Goal: Task Accomplishment & Management: Manage account settings

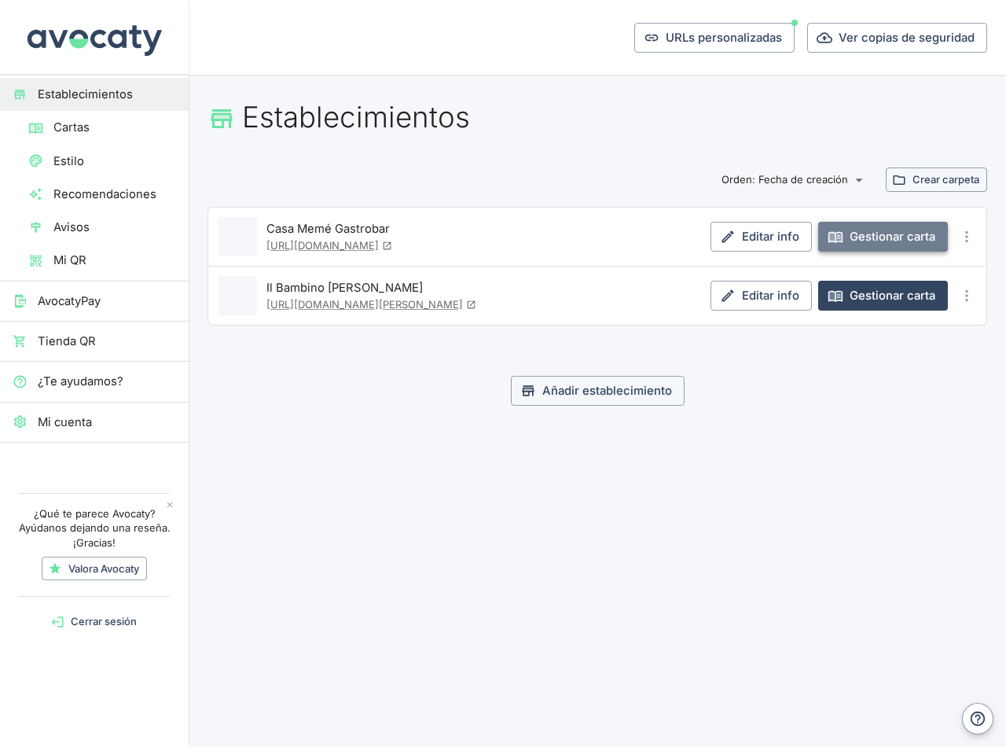
click at [885, 241] on link "Gestionar carta" at bounding box center [883, 237] width 130 height 30
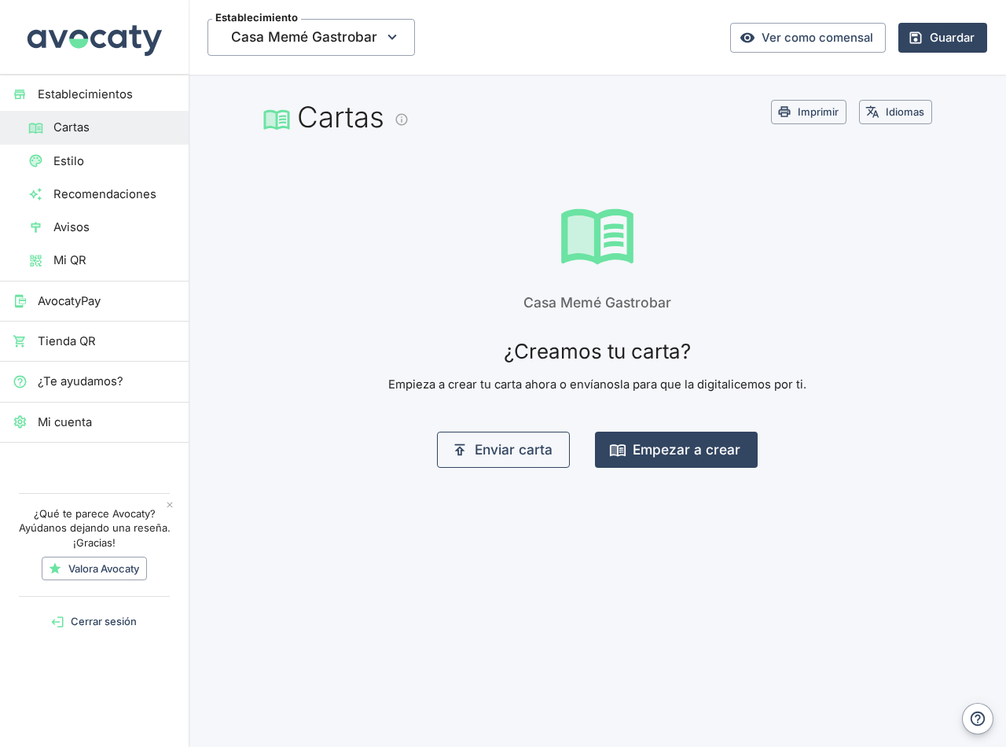
click at [505, 447] on button "Enviar carta" at bounding box center [503, 450] width 133 height 36
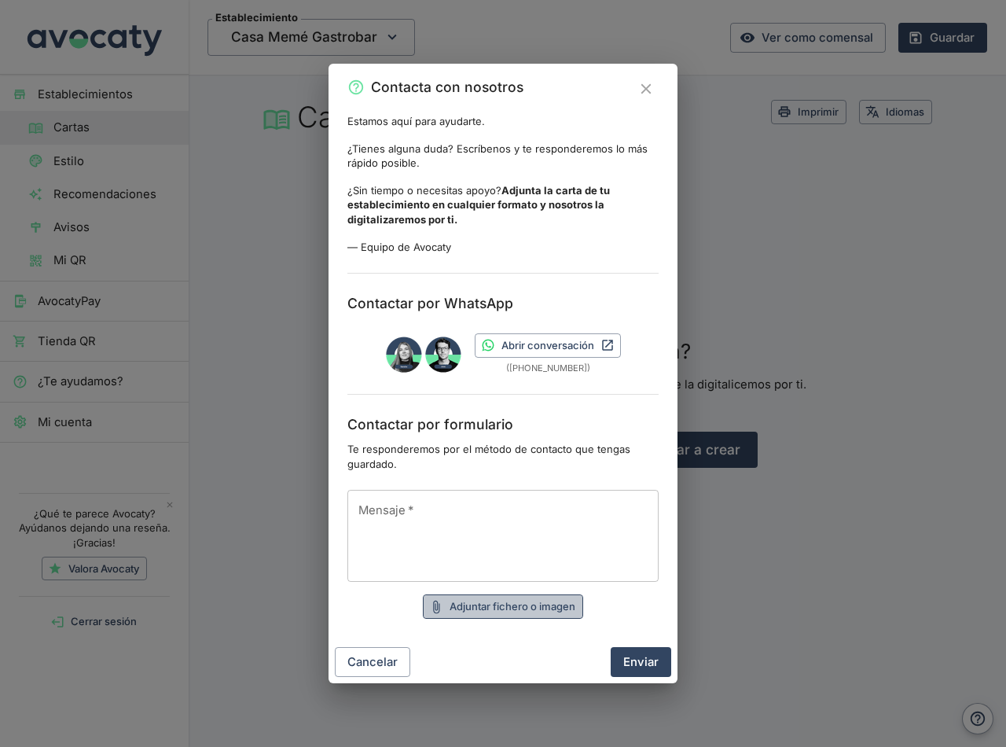
click at [480, 612] on button "Adjuntar fichero o imagen" at bounding box center [503, 606] width 160 height 24
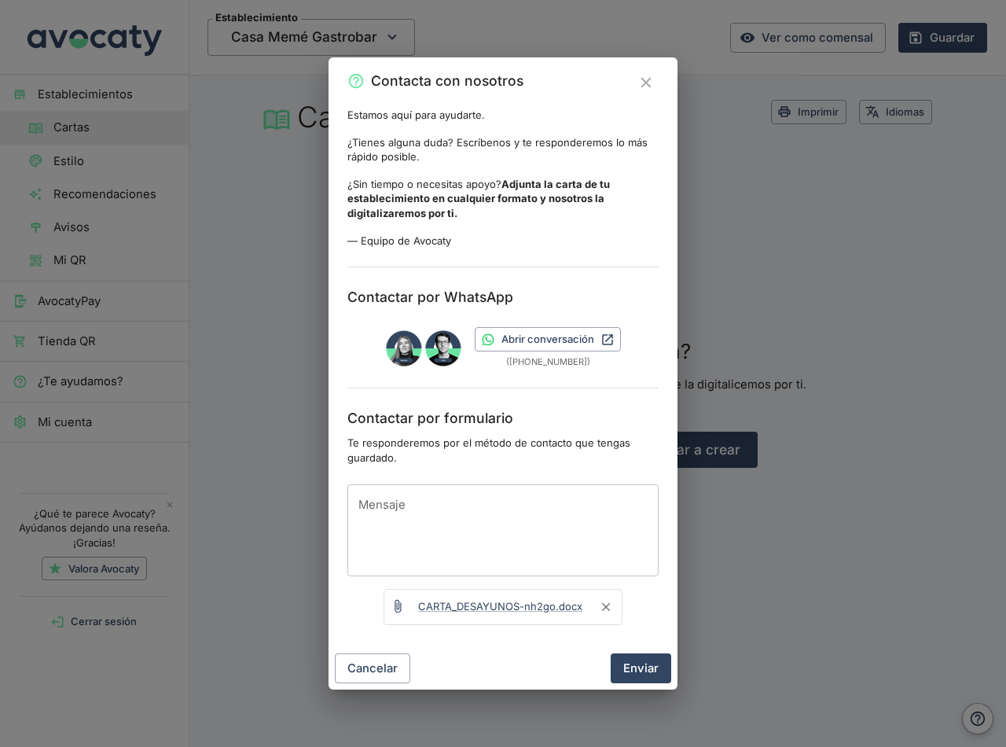
click at [642, 675] on button "Enviar" at bounding box center [641, 668] width 61 height 30
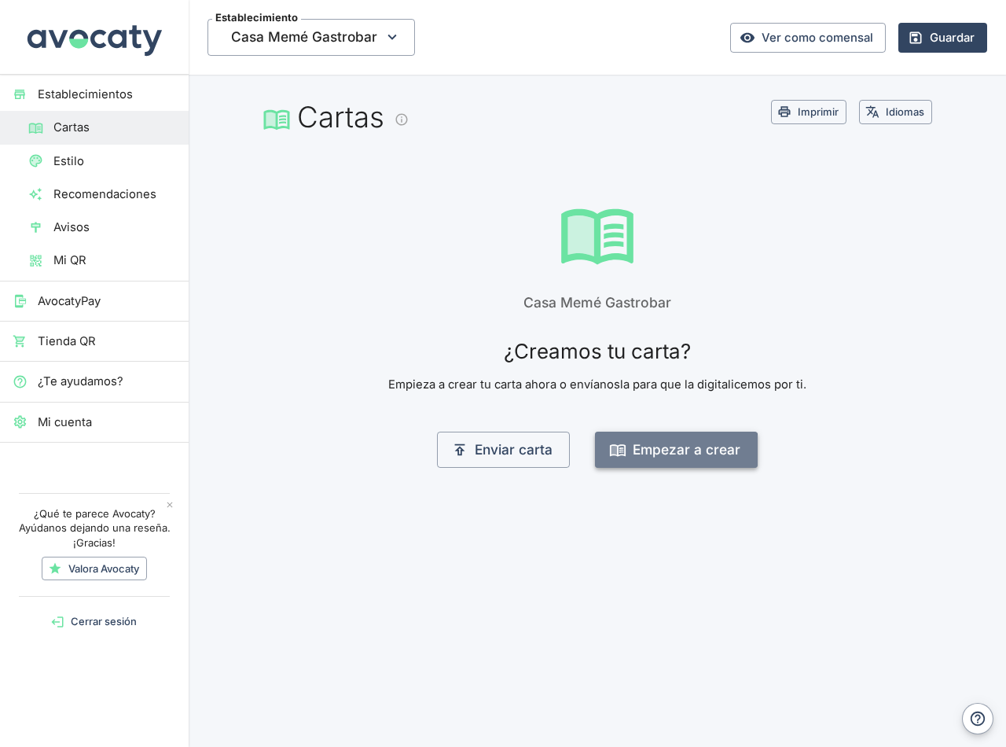
click at [667, 453] on button "Empezar a crear" at bounding box center [676, 450] width 163 height 36
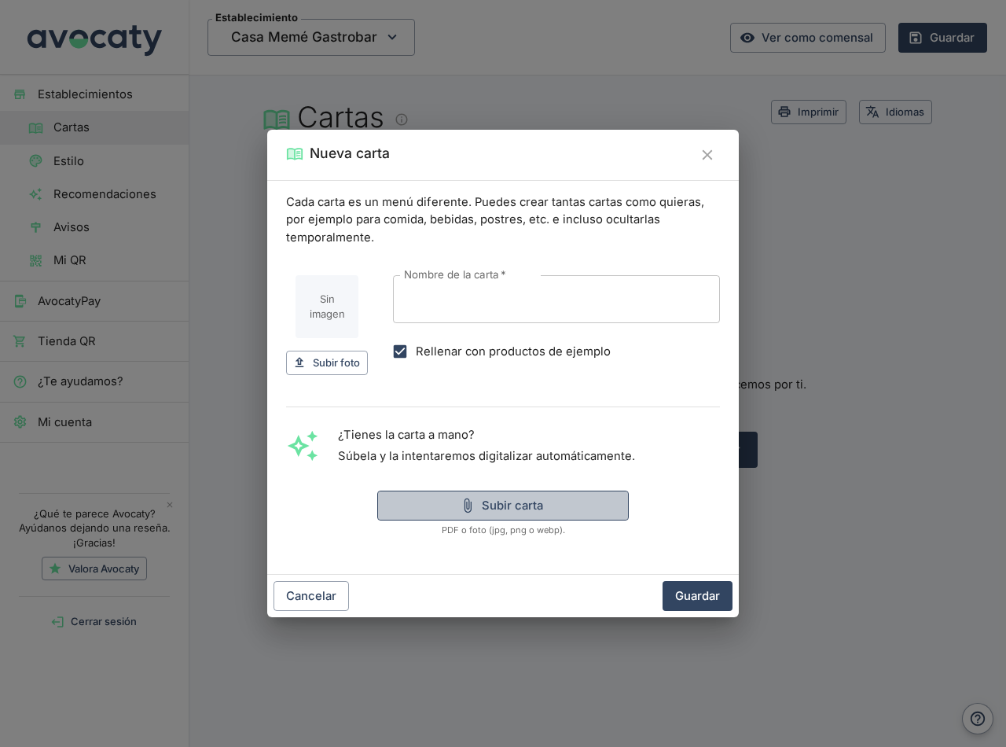
click at [498, 503] on button "Subir carta" at bounding box center [503, 506] width 252 height 30
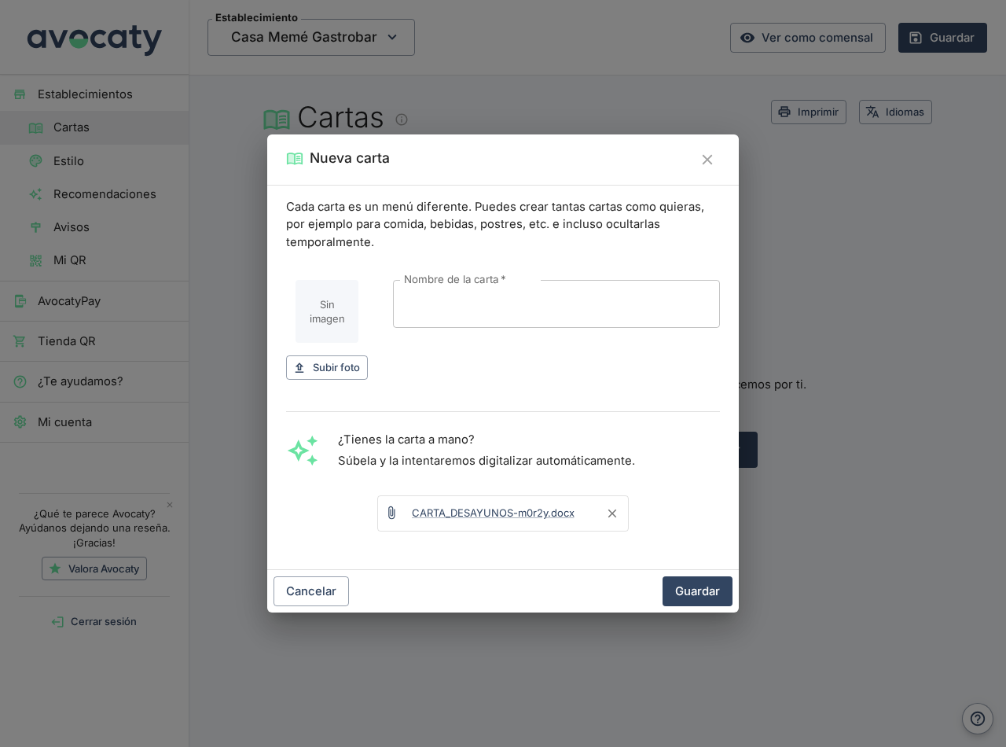
click at [469, 314] on input "Nombre de la carta   *" at bounding box center [556, 304] width 327 height 48
type input "DESAYUNOS"
click at [706, 590] on button "Guardar" at bounding box center [698, 591] width 70 height 30
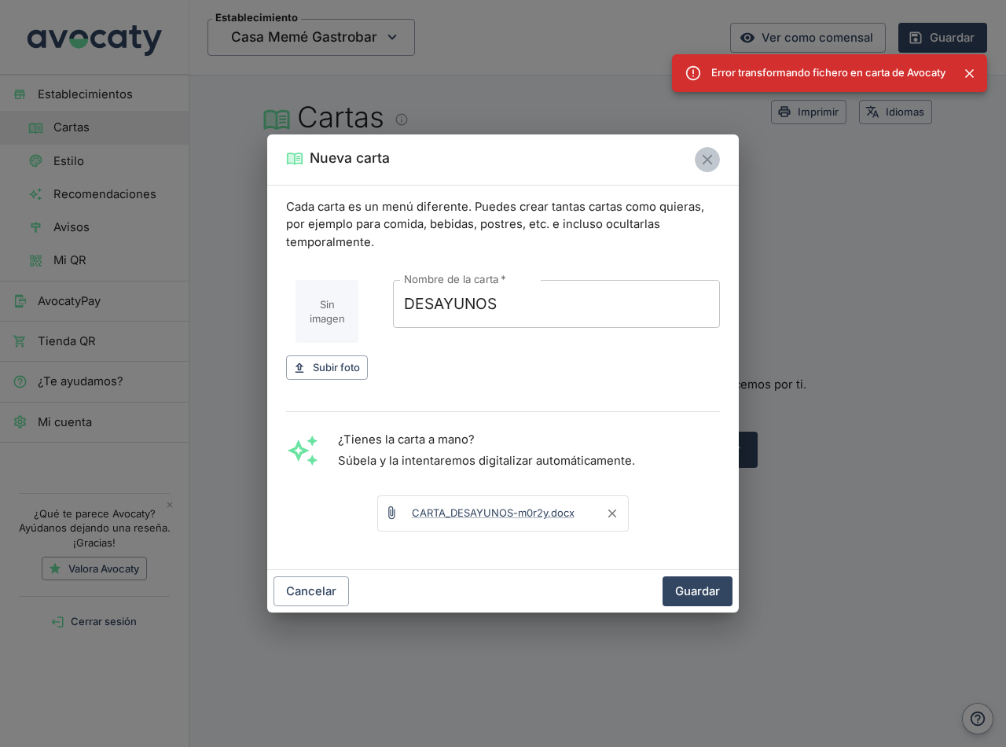
click at [711, 159] on icon "Cerrar" at bounding box center [707, 159] width 17 height 17
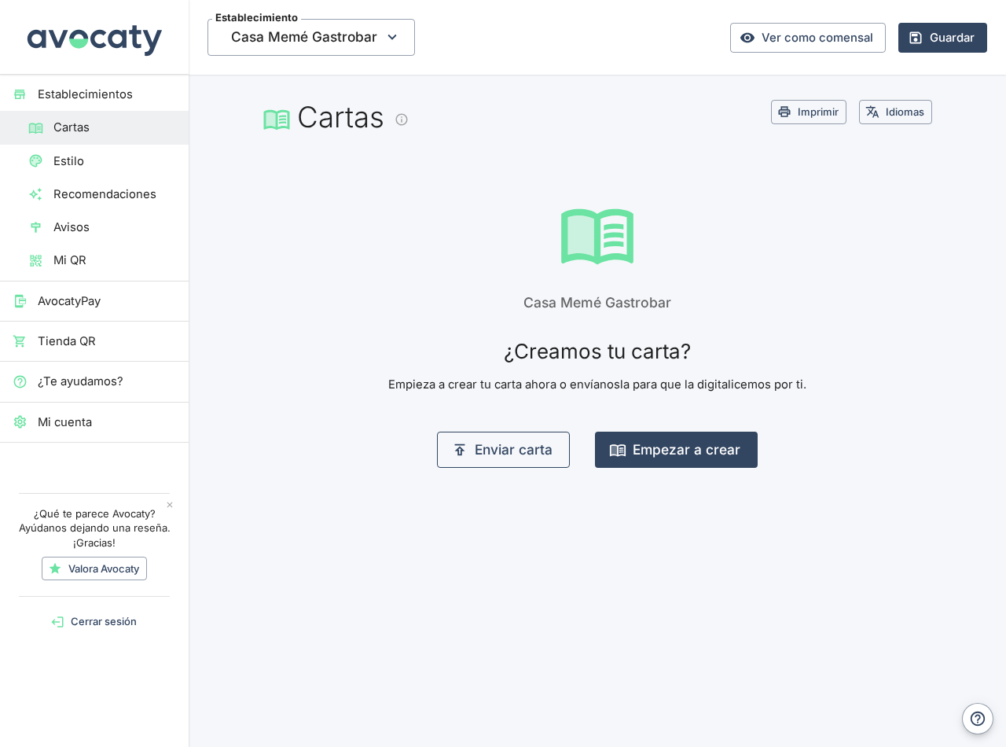
click at [504, 453] on button "Enviar carta" at bounding box center [503, 450] width 133 height 36
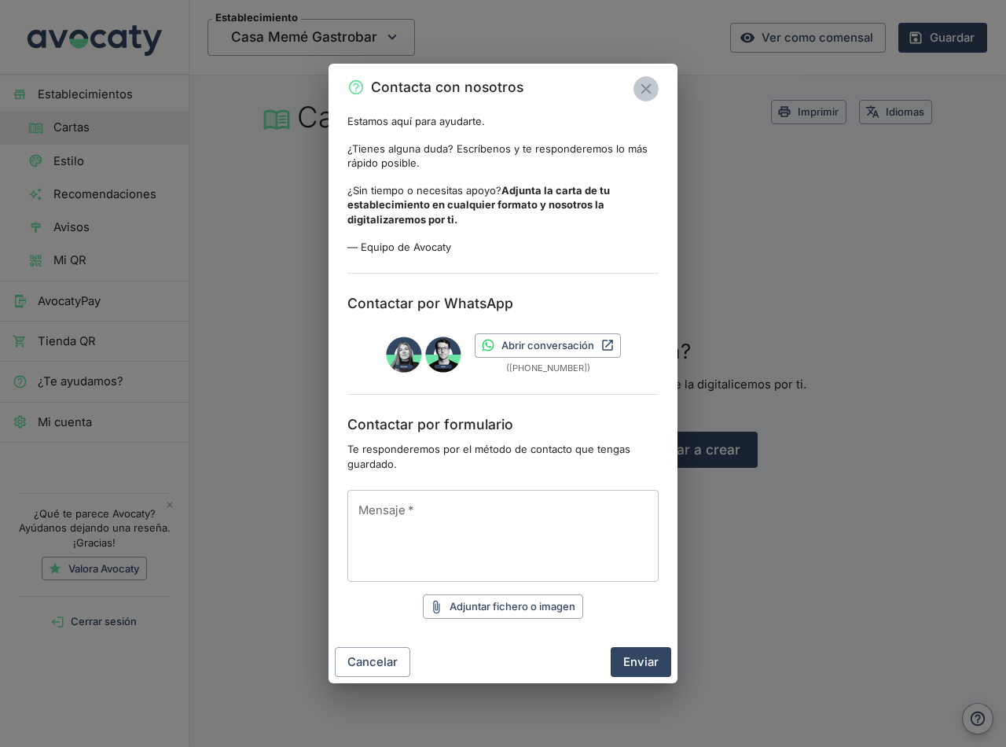
click at [645, 98] on button "Cerrar" at bounding box center [646, 88] width 25 height 25
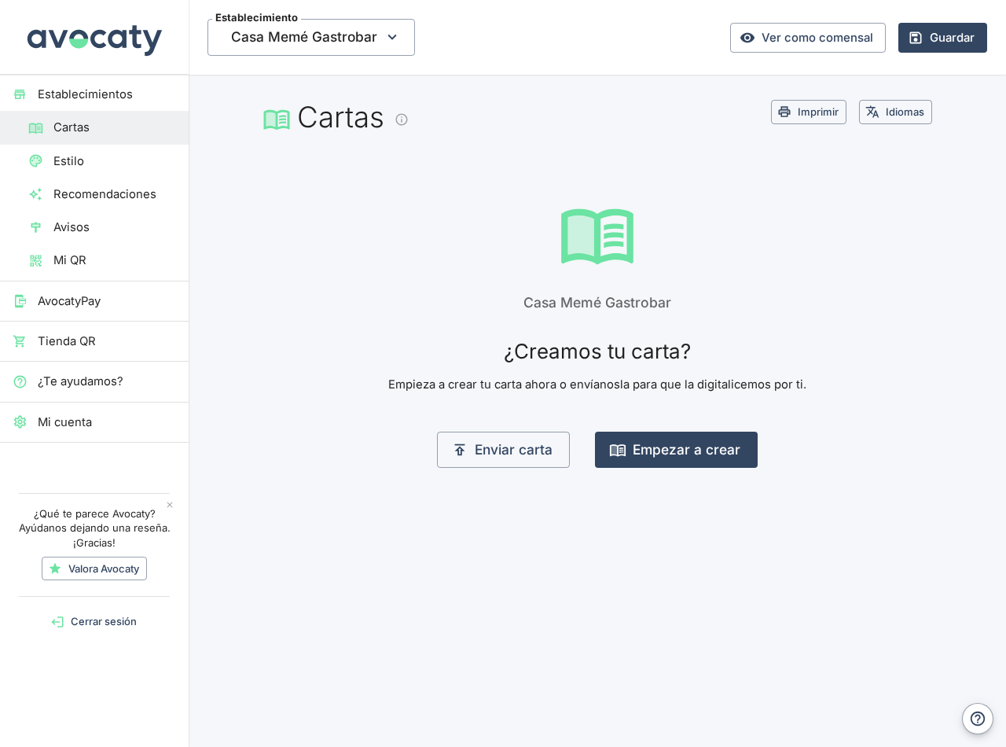
click at [87, 425] on span "Mi cuenta" at bounding box center [107, 422] width 138 height 17
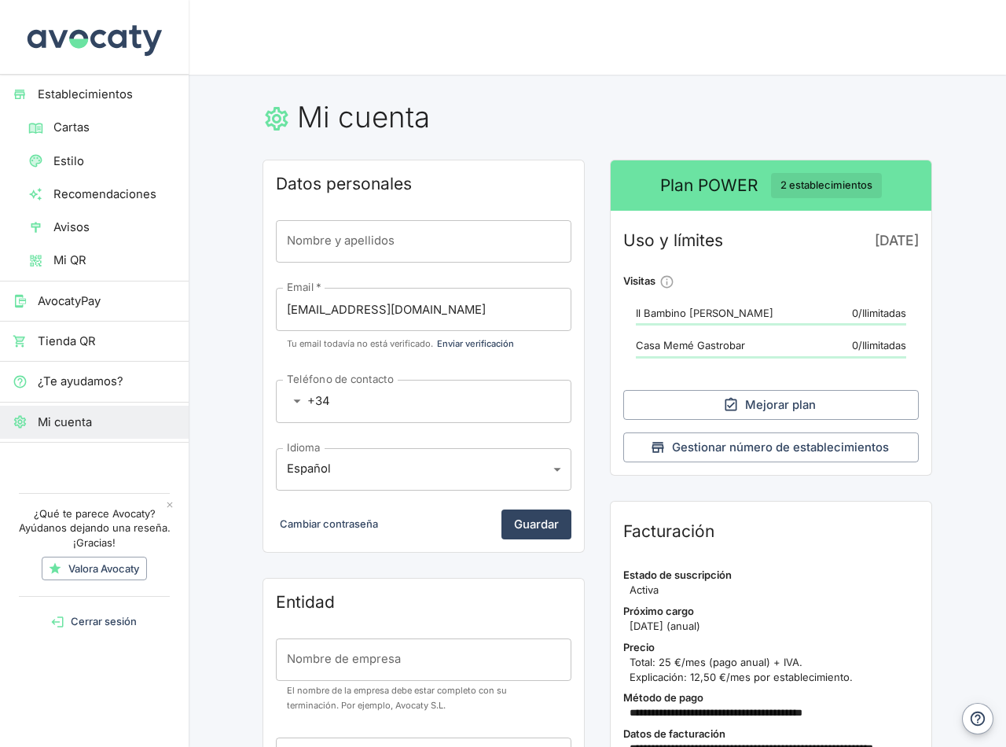
click at [108, 90] on span "Establecimientos" at bounding box center [107, 94] width 138 height 17
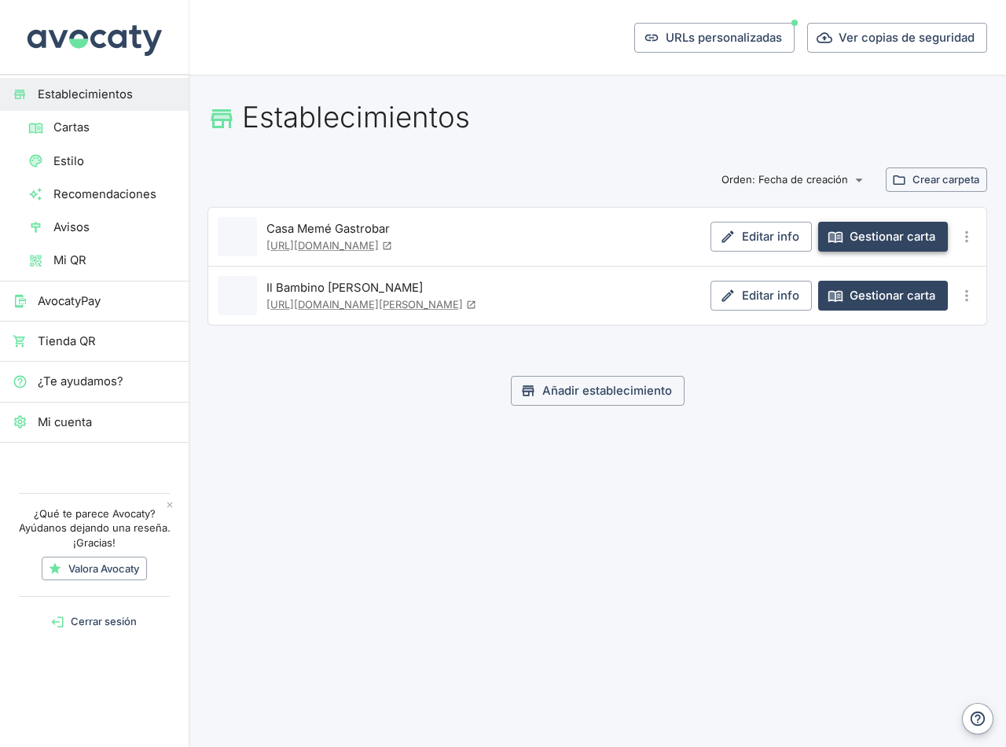
click at [891, 239] on link "Gestionar carta" at bounding box center [883, 237] width 130 height 30
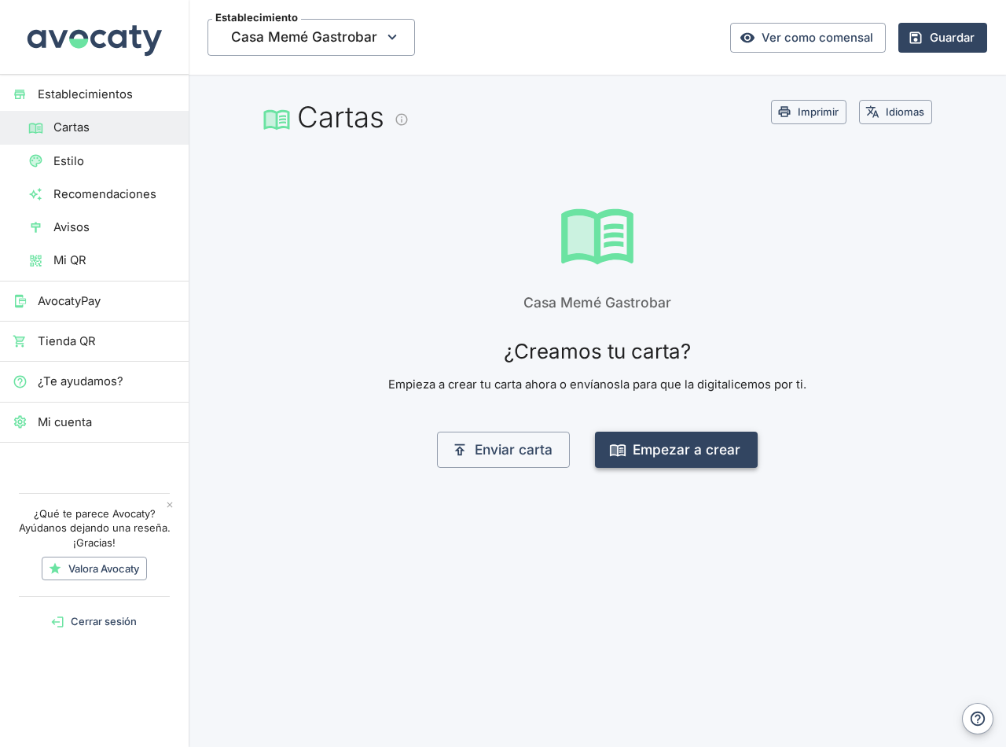
click at [687, 443] on button "Empezar a crear" at bounding box center [676, 450] width 163 height 36
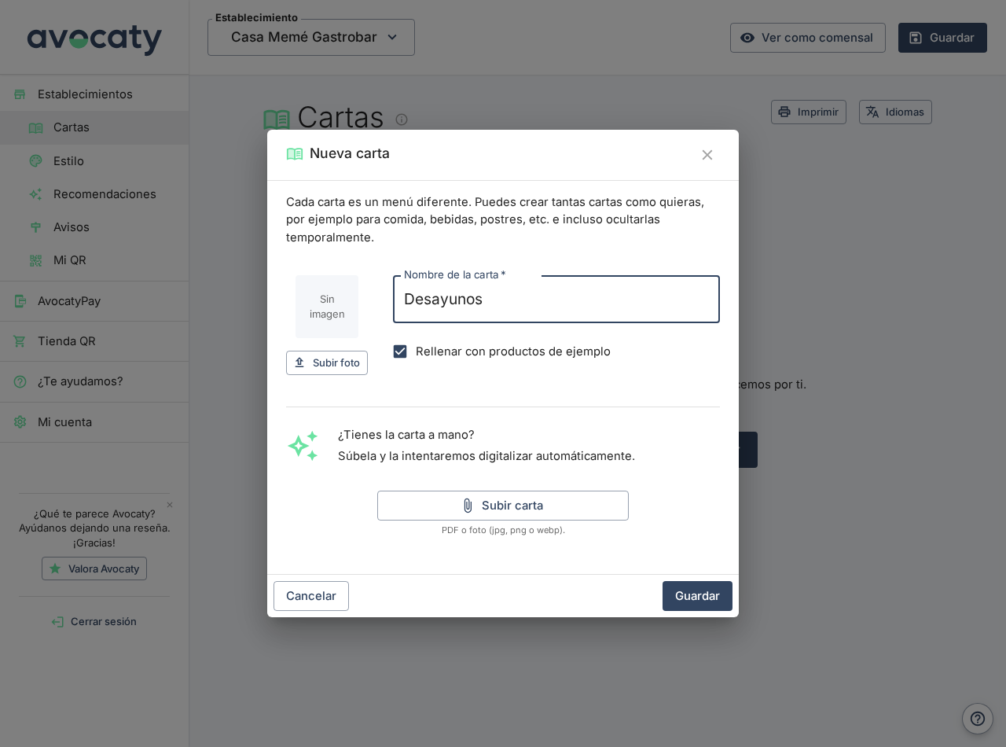
type input "Desayunos"
drag, startPoint x: 672, startPoint y: 396, endPoint x: 665, endPoint y: 401, distance: 8.5
click at [672, 398] on div "Cada carta es un menú diferente. Puedes crear tantas cartas como quieras, por e…" at bounding box center [503, 377] width 472 height 395
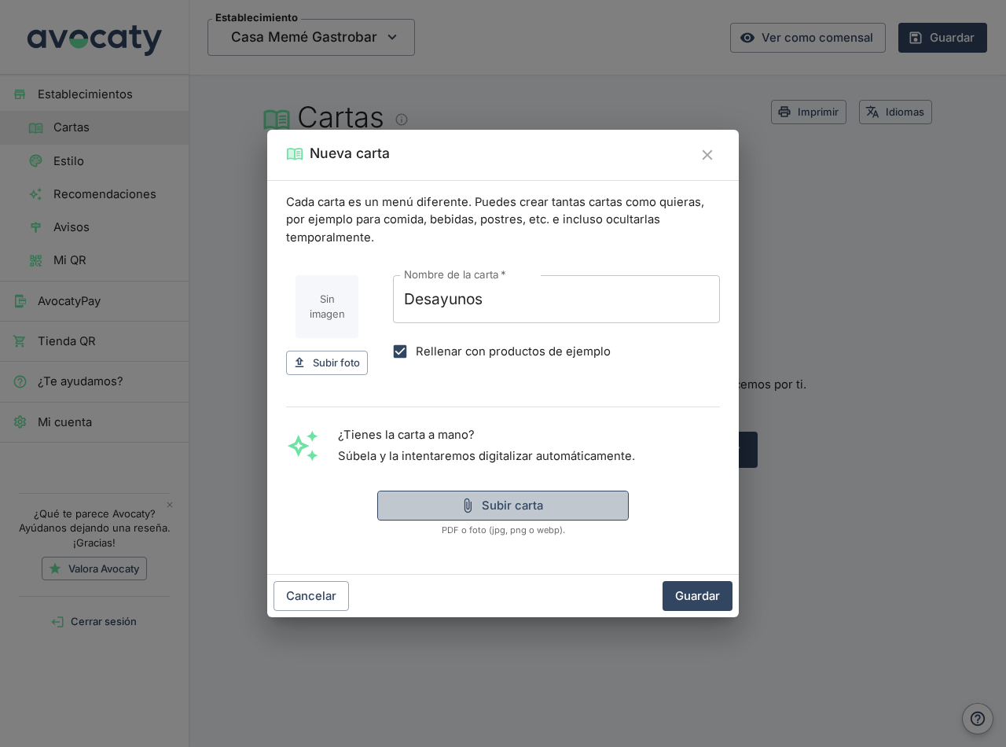
click at [520, 506] on button "Subir carta" at bounding box center [503, 506] width 252 height 30
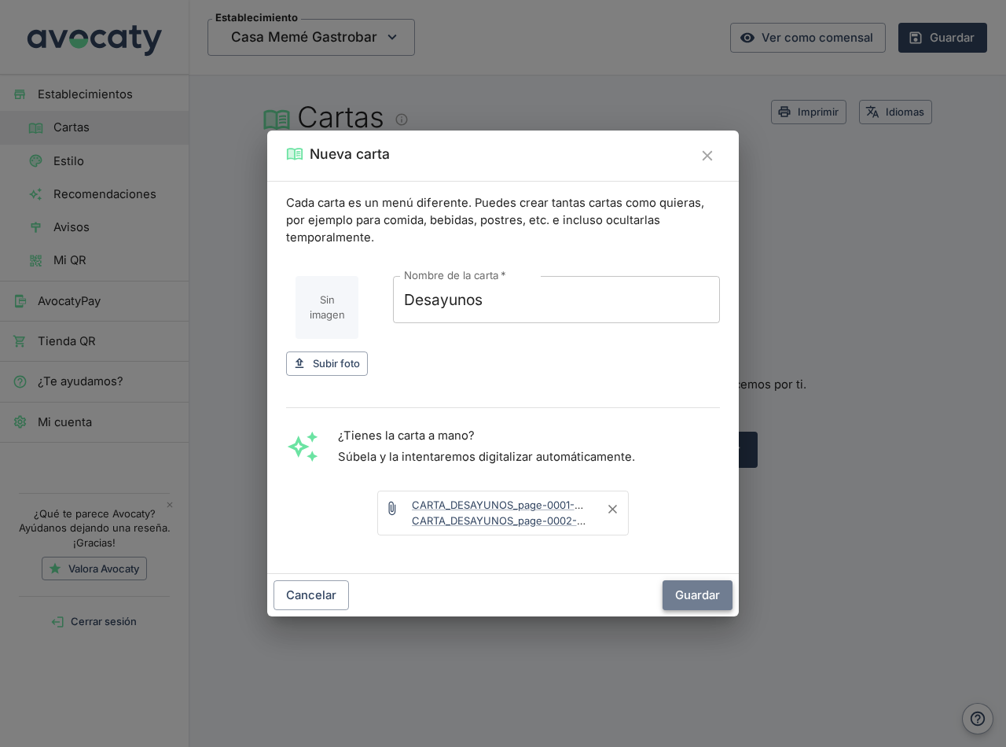
click at [704, 599] on button "Guardar" at bounding box center [698, 595] width 70 height 30
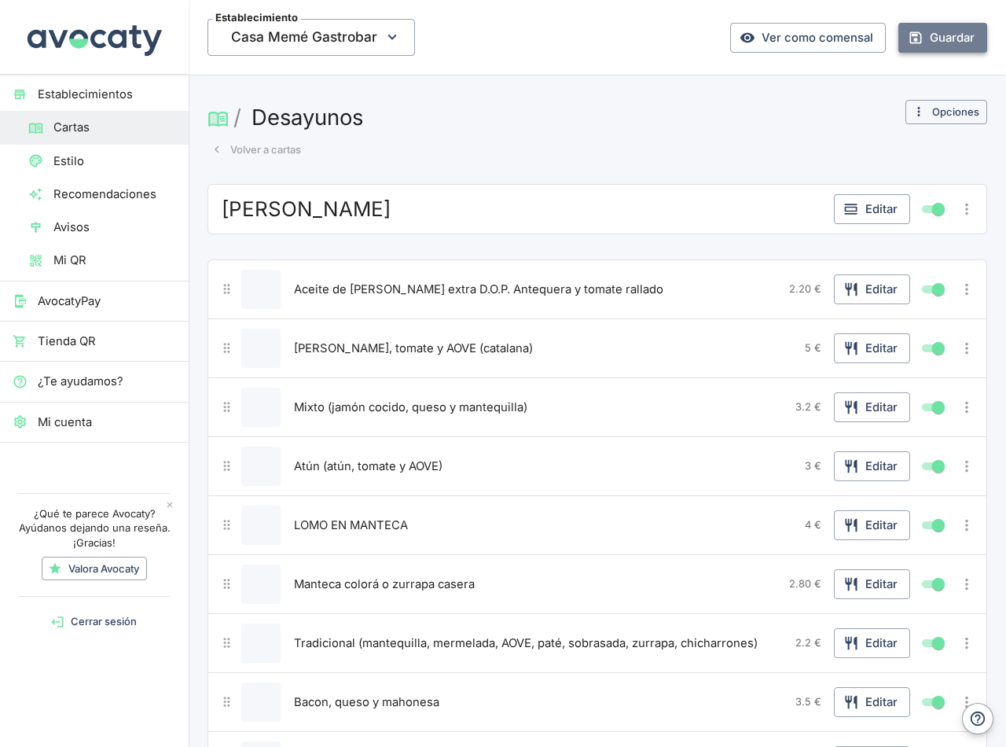
click at [935, 39] on button "Guardar" at bounding box center [943, 38] width 89 height 30
click at [787, 35] on link "Ver como comensal" at bounding box center [808, 38] width 156 height 30
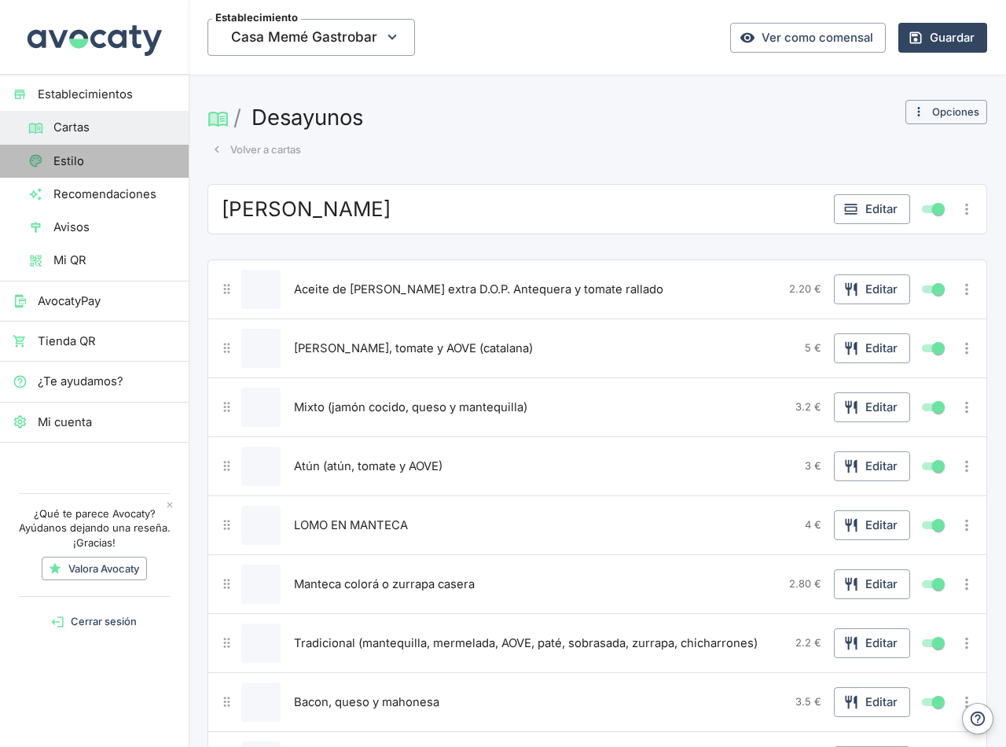
click at [75, 166] on span "Estilo" at bounding box center [114, 161] width 123 height 17
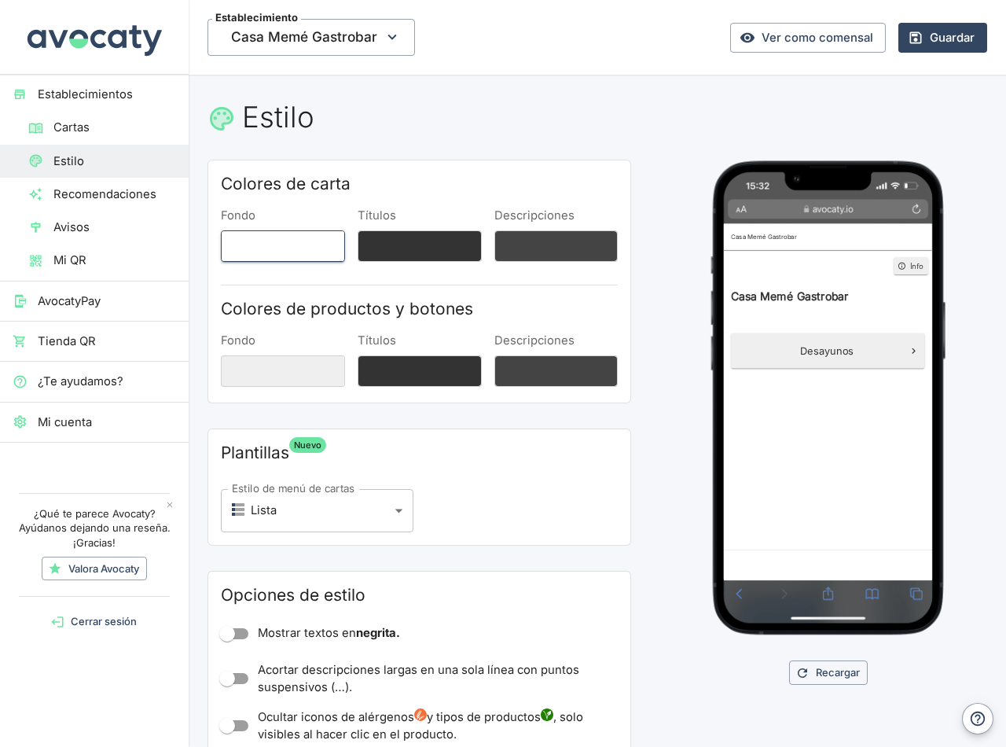
click at [251, 254] on button "Fondo" at bounding box center [283, 245] width 124 height 31
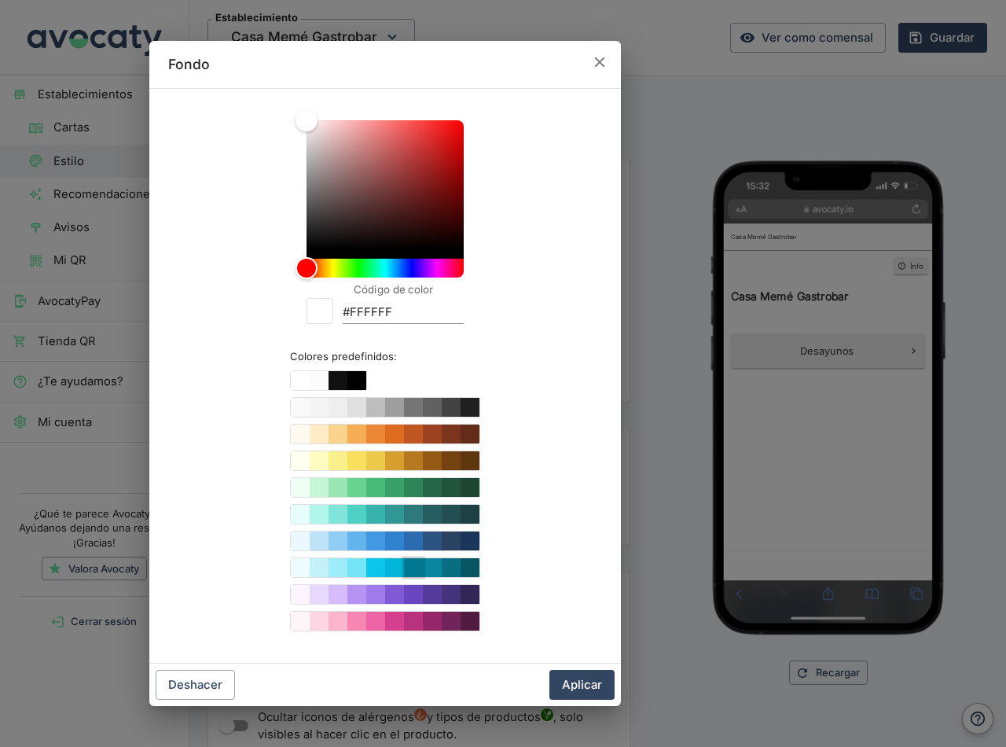
click at [418, 568] on button "Color #00A3C4" at bounding box center [413, 567] width 19 height 19
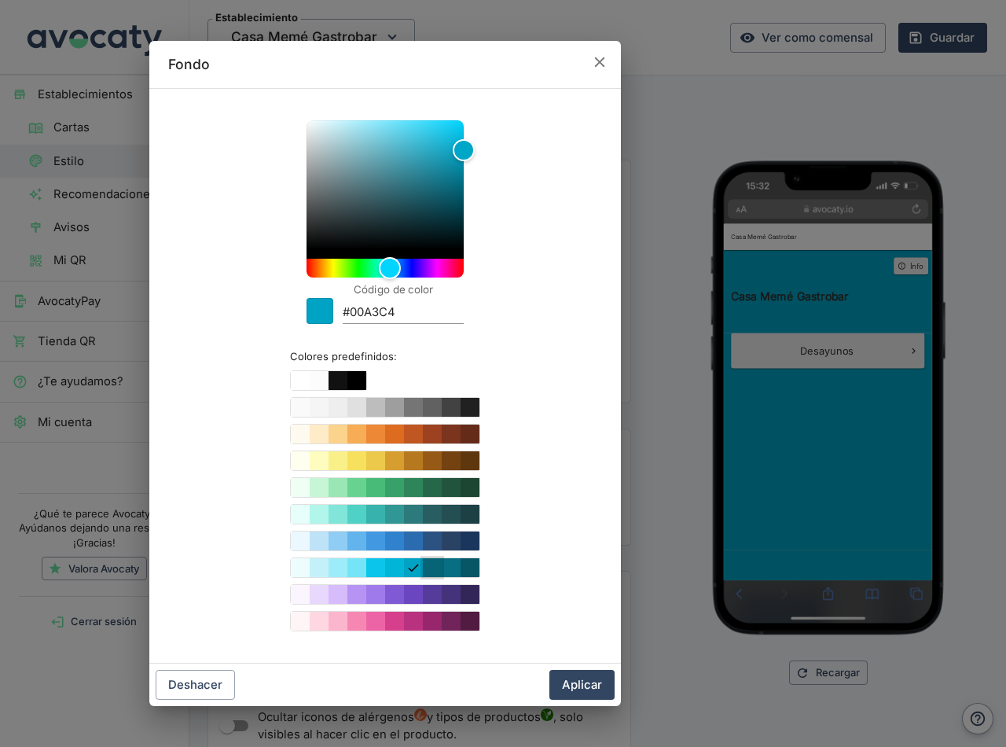
click at [430, 574] on button "Color #0987A0" at bounding box center [432, 567] width 19 height 19
type input "#0987A0"
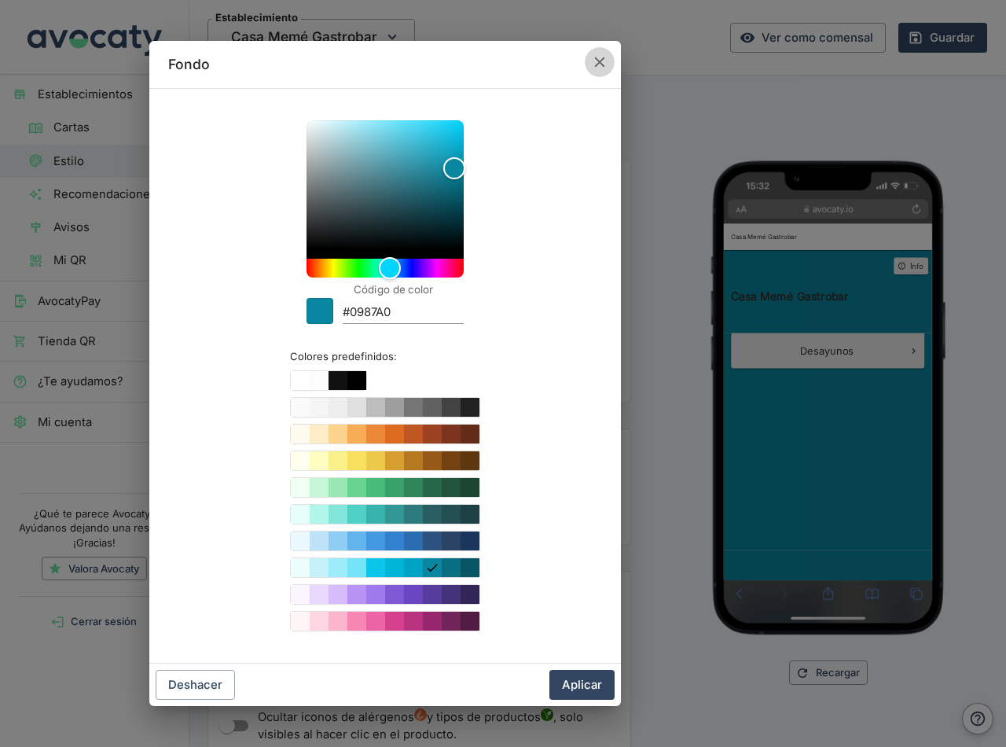
click at [597, 63] on icon "button" at bounding box center [599, 61] width 17 height 17
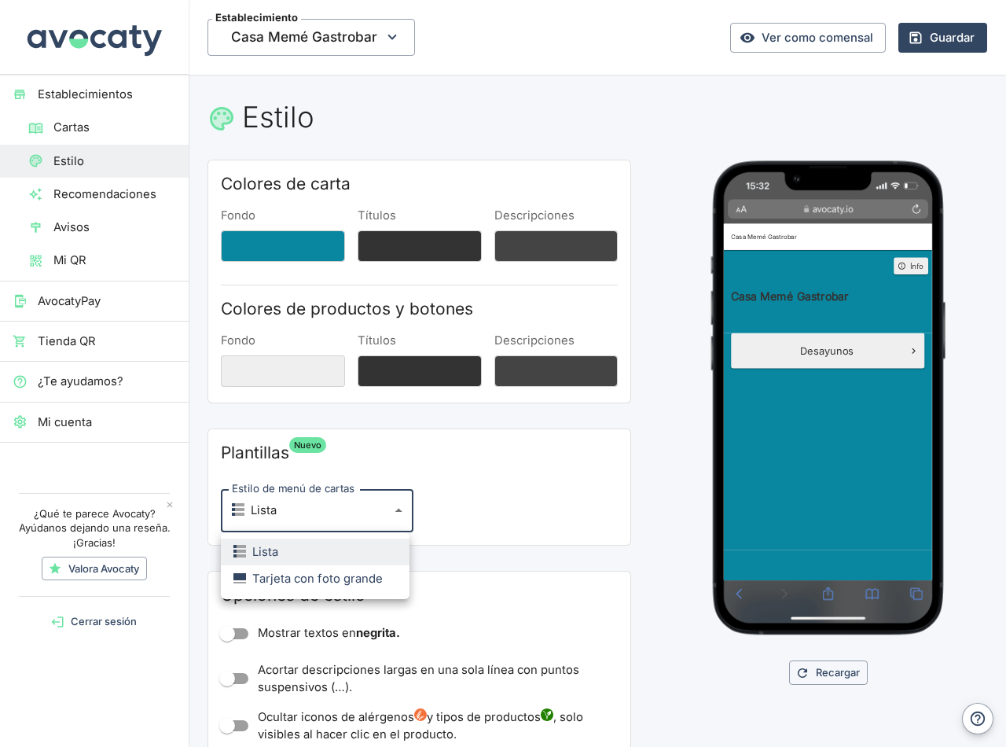
click at [396, 513] on body "Establecimientos Cartas Estilo Recomendaciones Avisos Mi QR AvocatyPay Tienda Q…" at bounding box center [503, 373] width 1006 height 747
click at [396, 513] on div at bounding box center [503, 373] width 1006 height 747
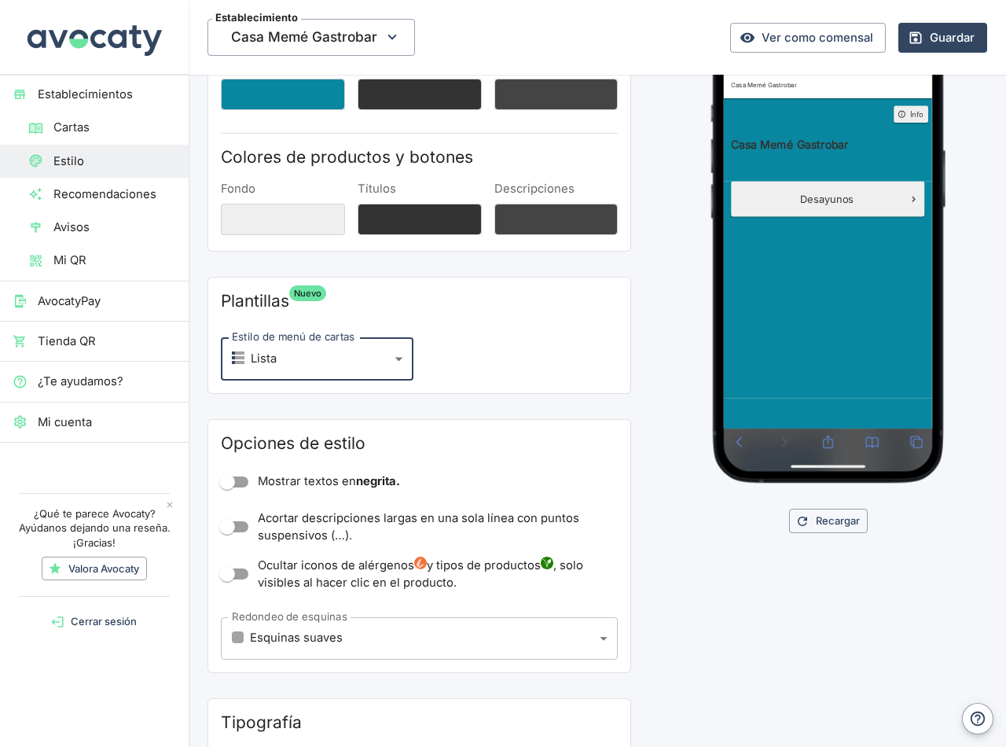
scroll to position [157, 0]
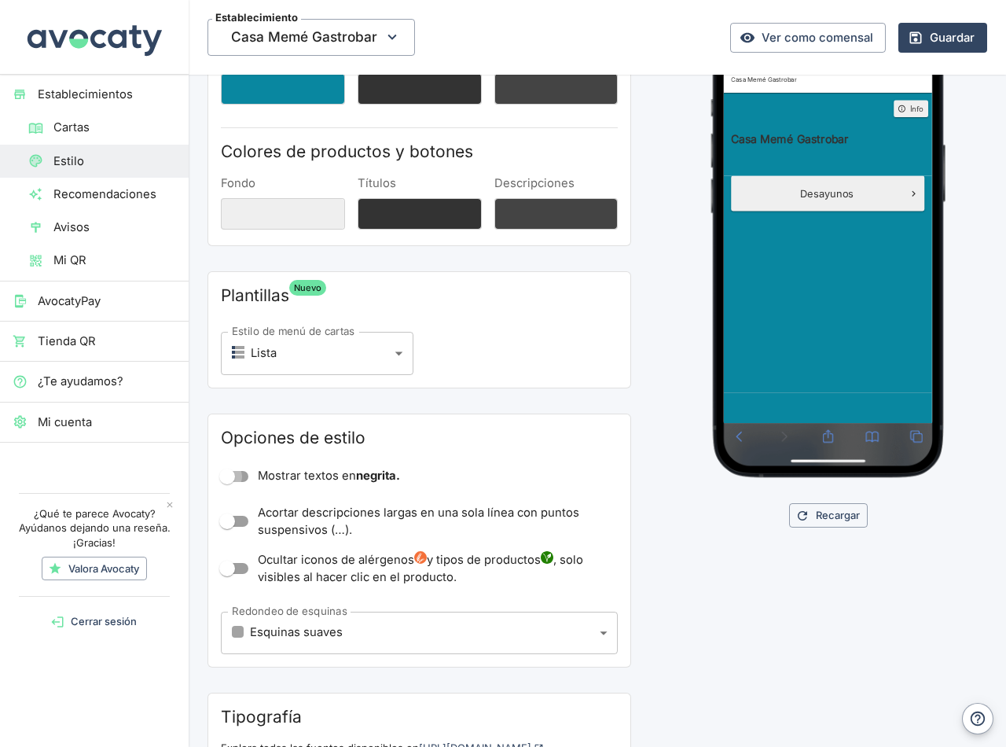
click at [232, 481] on input "Mostrar textos en negrita." at bounding box center [227, 477] width 90 height 30
checkbox input "true"
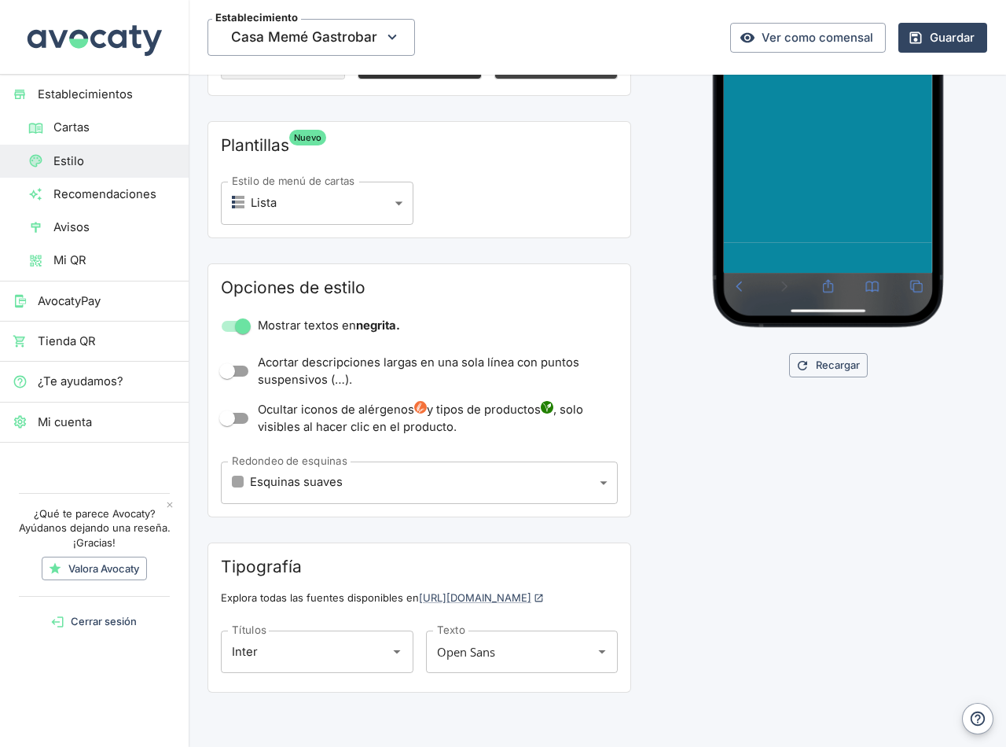
scroll to position [316, 0]
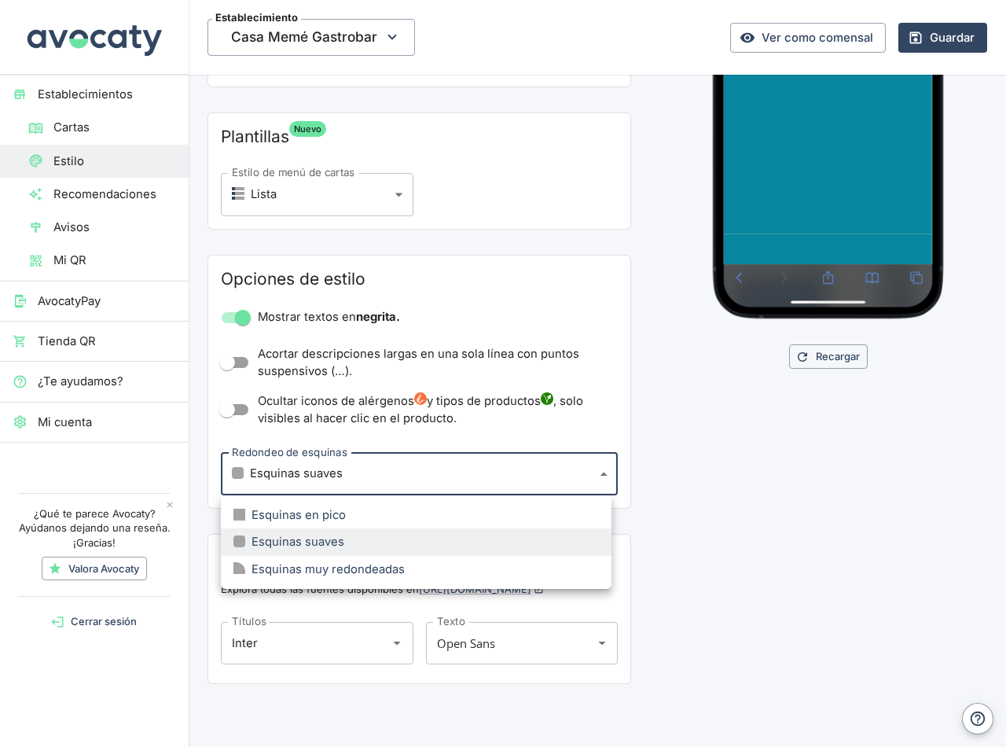
click at [596, 474] on body "Establecimientos Cartas Estilo Recomendaciones Avisos Mi QR AvocatyPay Tienda Q…" at bounding box center [503, 373] width 1006 height 747
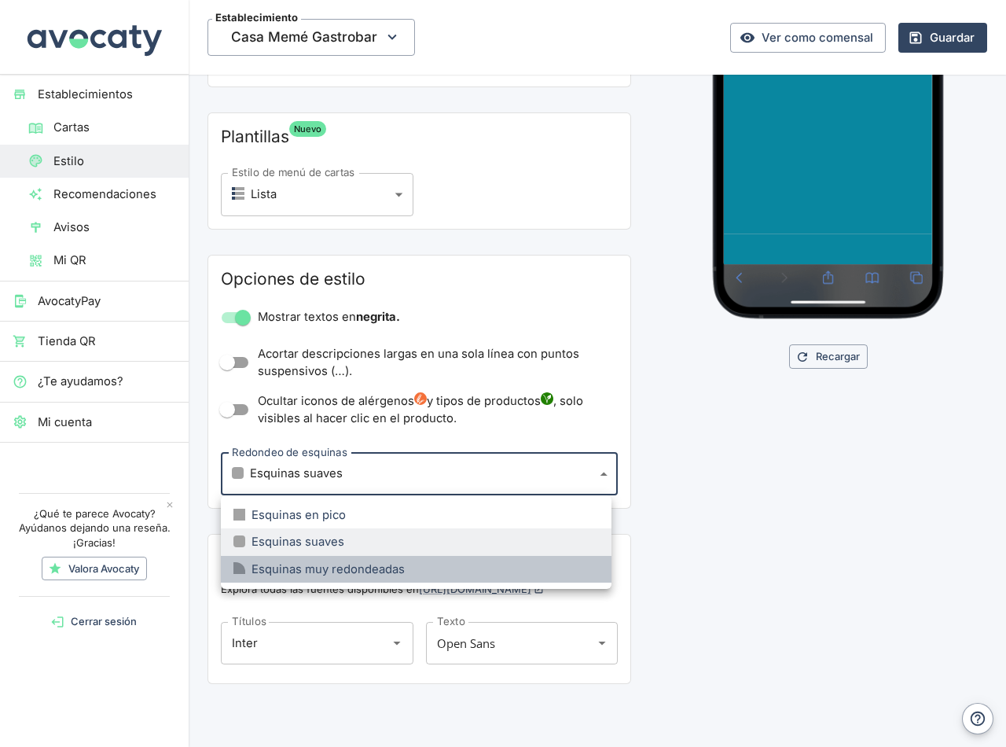
click at [344, 571] on div "Esquinas muy redondeadas" at bounding box center [319, 569] width 171 height 17
type input "large"
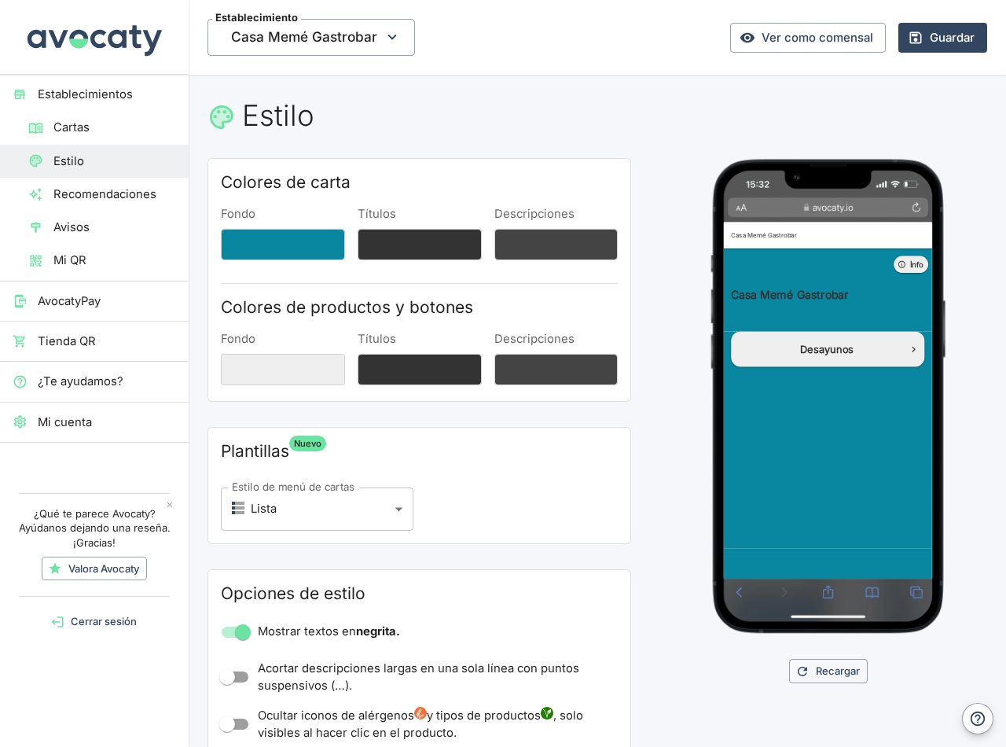
scroll to position [0, 0]
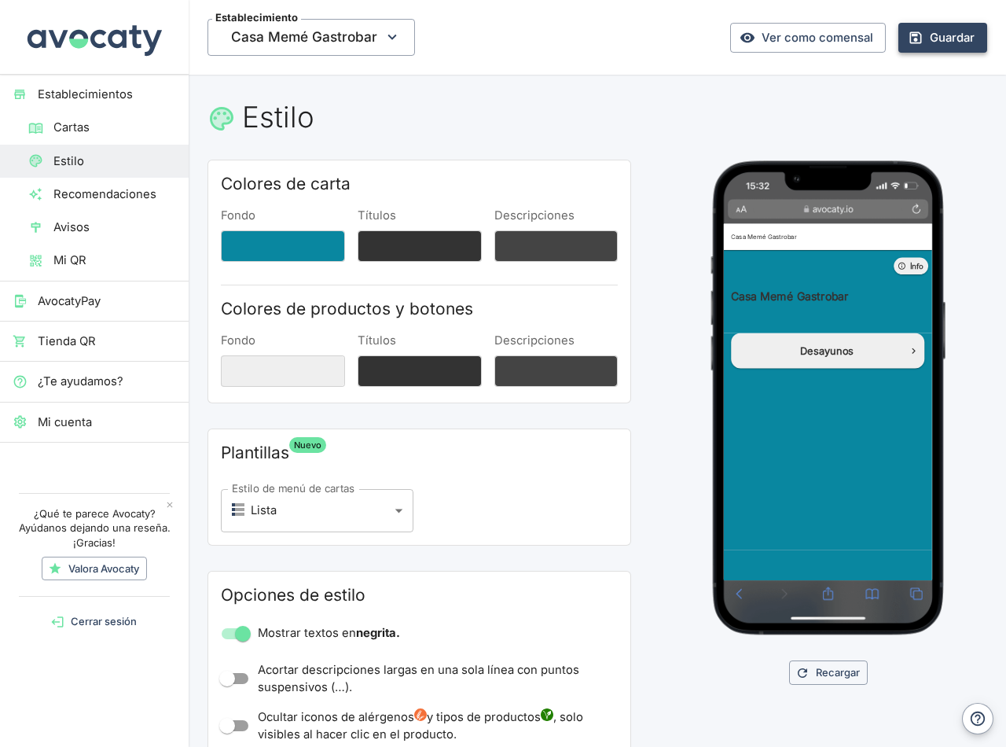
click at [932, 39] on button "Guardar" at bounding box center [943, 38] width 89 height 30
click at [931, 38] on button "Guardar" at bounding box center [943, 38] width 89 height 30
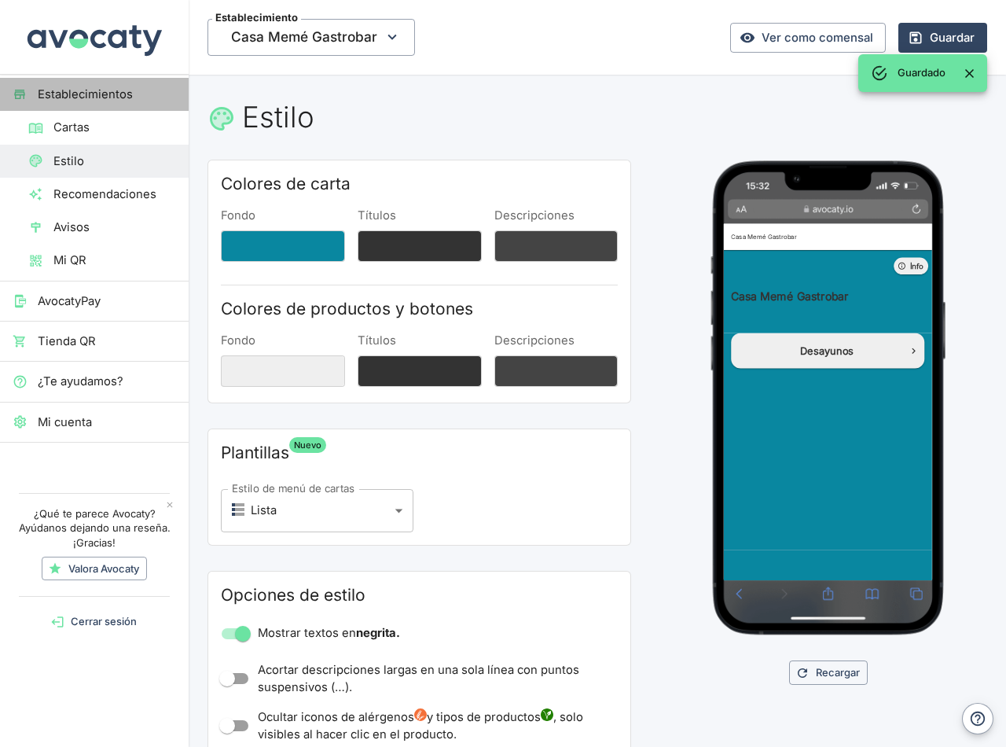
click at [96, 96] on span "Establecimientos" at bounding box center [107, 94] width 138 height 17
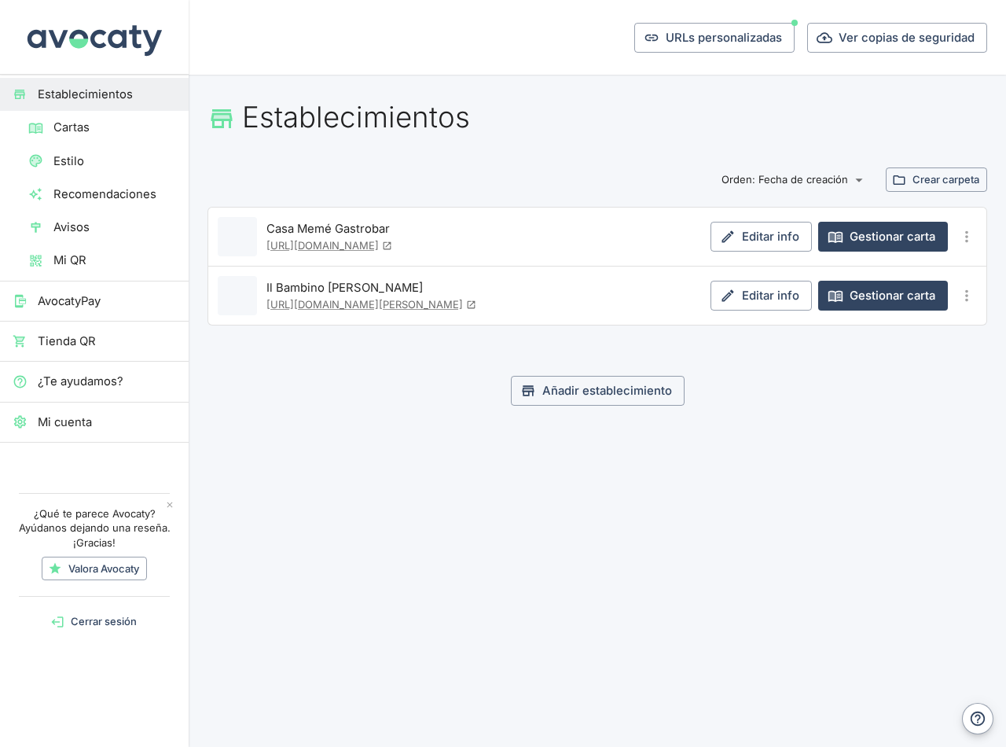
click at [967, 235] on icon "Más opciones" at bounding box center [966, 236] width 3 height 12
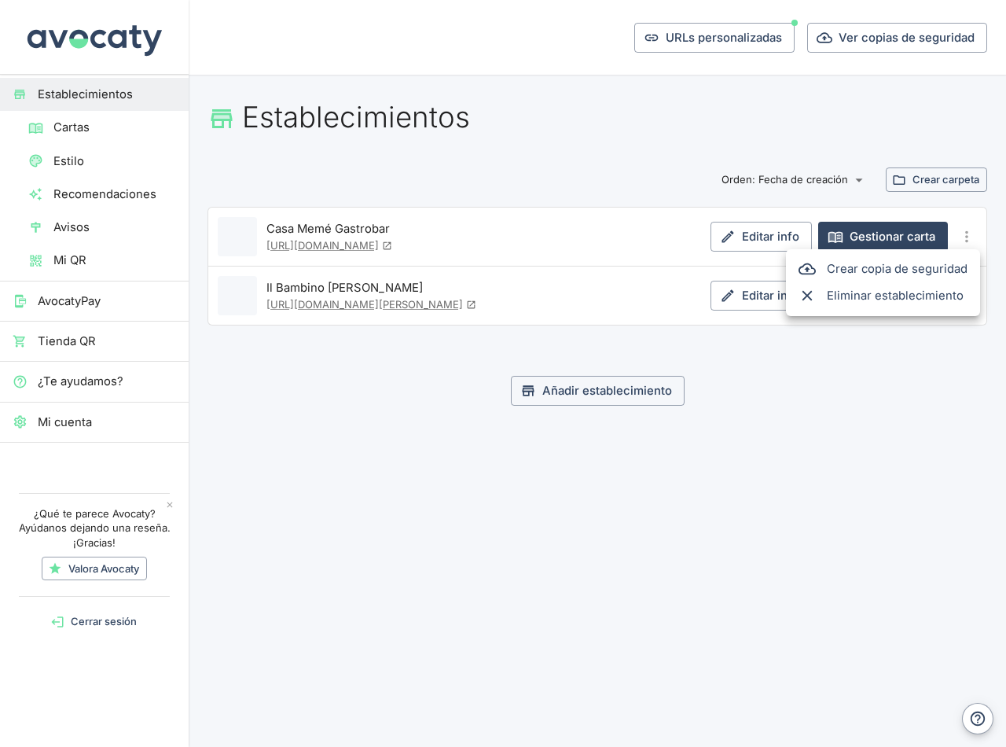
click at [781, 114] on div at bounding box center [503, 373] width 1006 height 747
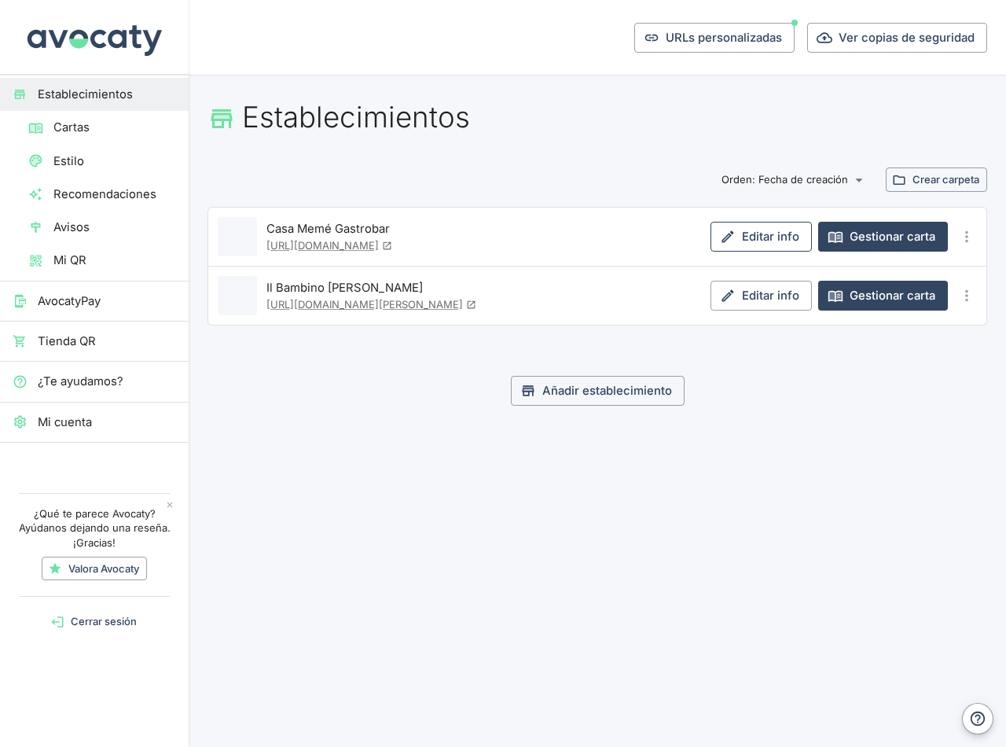
click at [766, 239] on link "Editar info" at bounding box center [761, 237] width 101 height 30
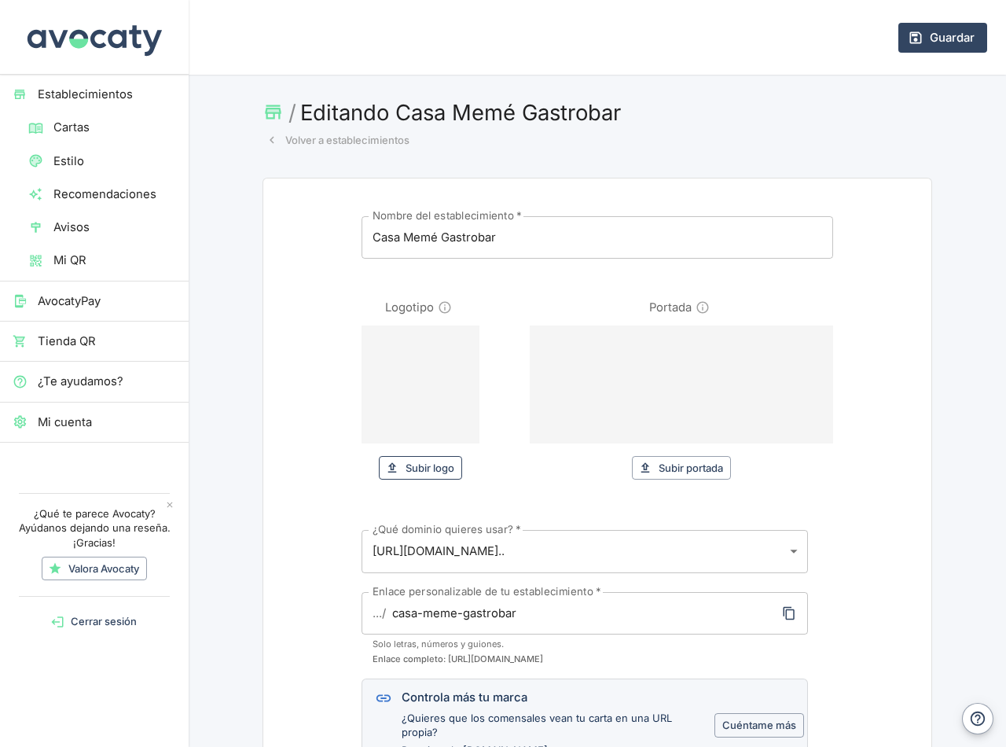
click at [403, 469] on button "Subir logo" at bounding box center [420, 468] width 83 height 24
type input "C:\fakepath\logo meme.jpg"
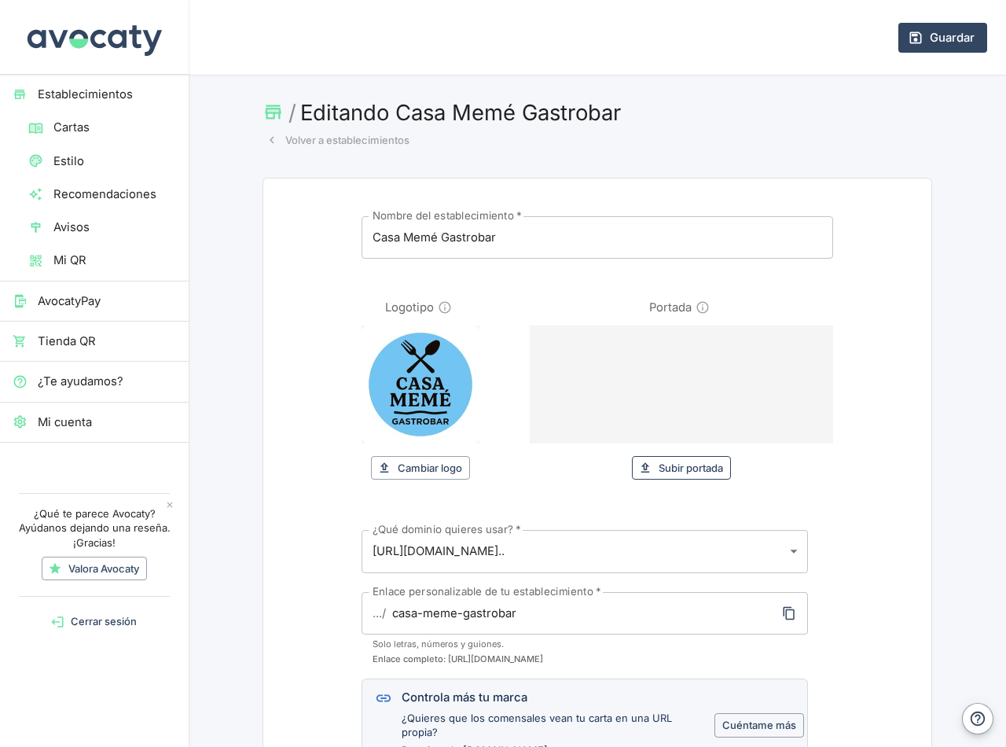
click at [699, 468] on button "Subir portada" at bounding box center [681, 468] width 99 height 24
type input "C:\fakepath\portada meme.jpg"
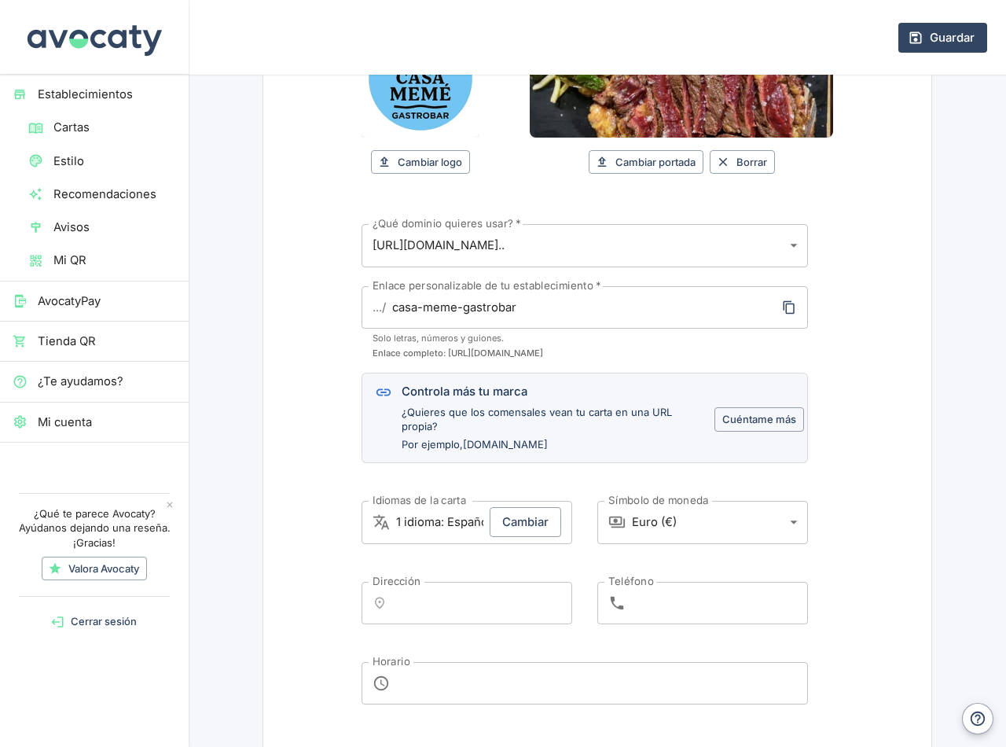
scroll to position [314, 0]
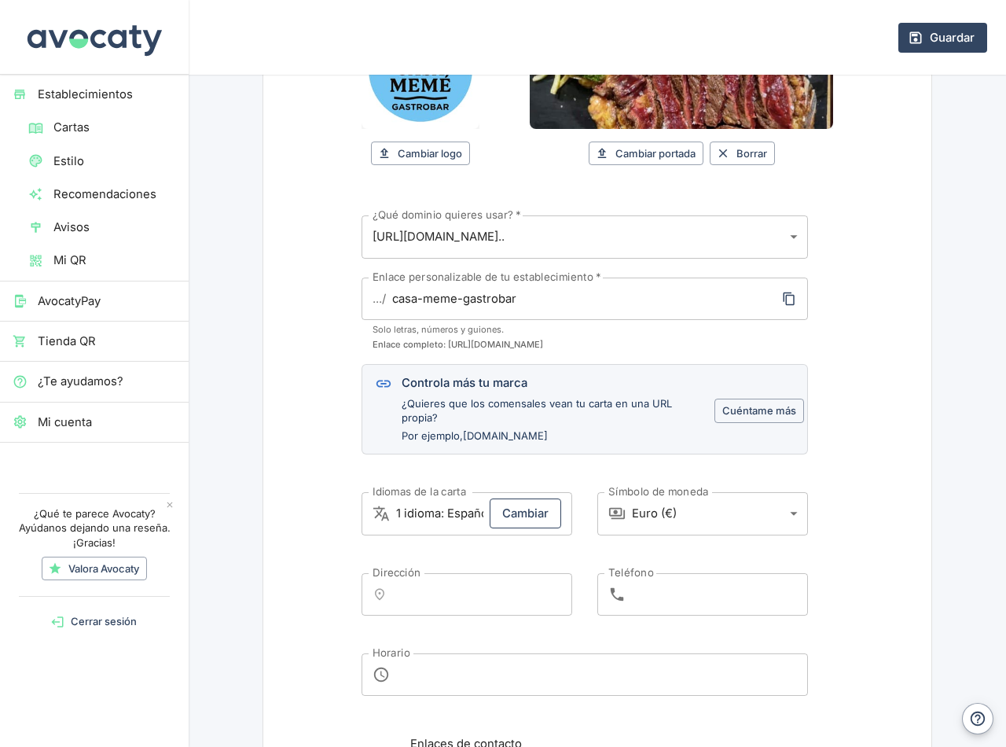
click at [527, 516] on button "Cambiar" at bounding box center [526, 513] width 72 height 30
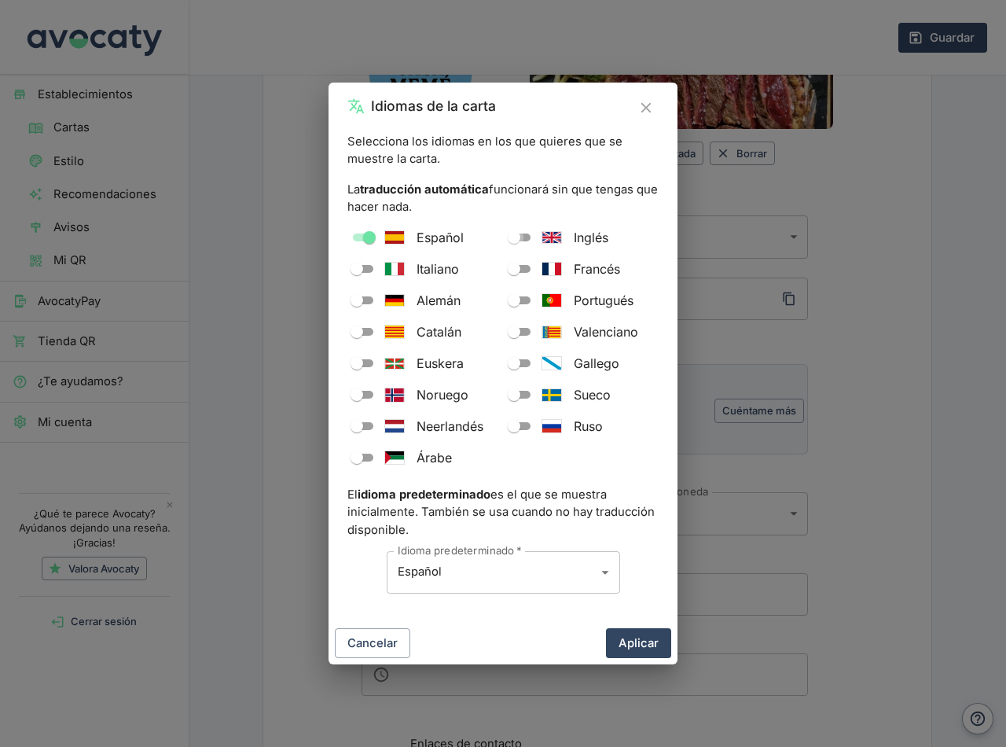
click at [517, 236] on input "Inglés" at bounding box center [514, 237] width 57 height 19
checkbox input "true"
click at [352, 271] on input "Italiano" at bounding box center [357, 268] width 57 height 19
checkbox input "true"
click at [526, 265] on input "Francés" at bounding box center [514, 268] width 57 height 19
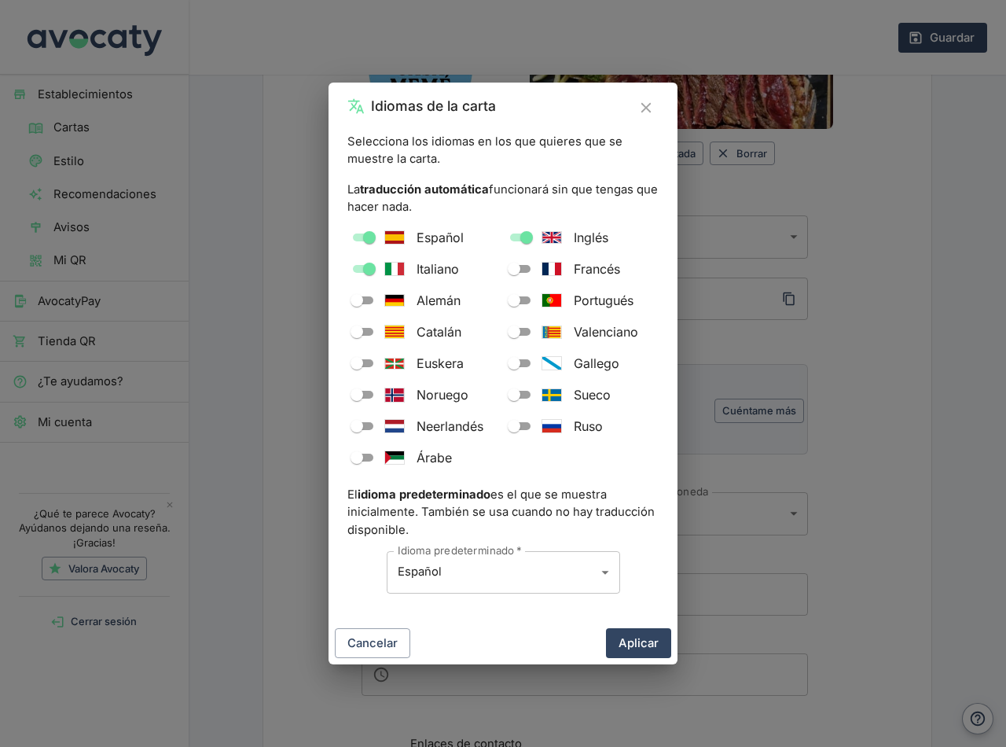
checkbox input "true"
click at [361, 300] on input "Alemán" at bounding box center [357, 300] width 57 height 19
checkbox input "true"
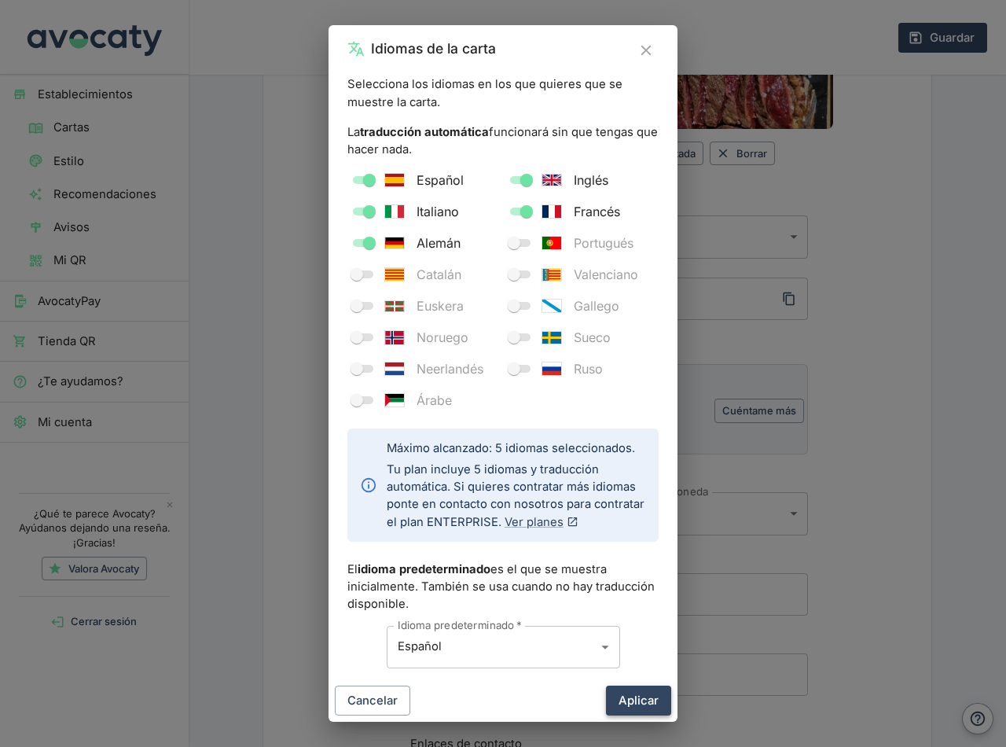
drag, startPoint x: 653, startPoint y: 704, endPoint x: 646, endPoint y: 697, distance: 10.0
click at [653, 704] on button "Aplicar" at bounding box center [638, 701] width 65 height 30
type input "5 idiomas: Español, Inglés, [PERSON_NAME], Alemán"
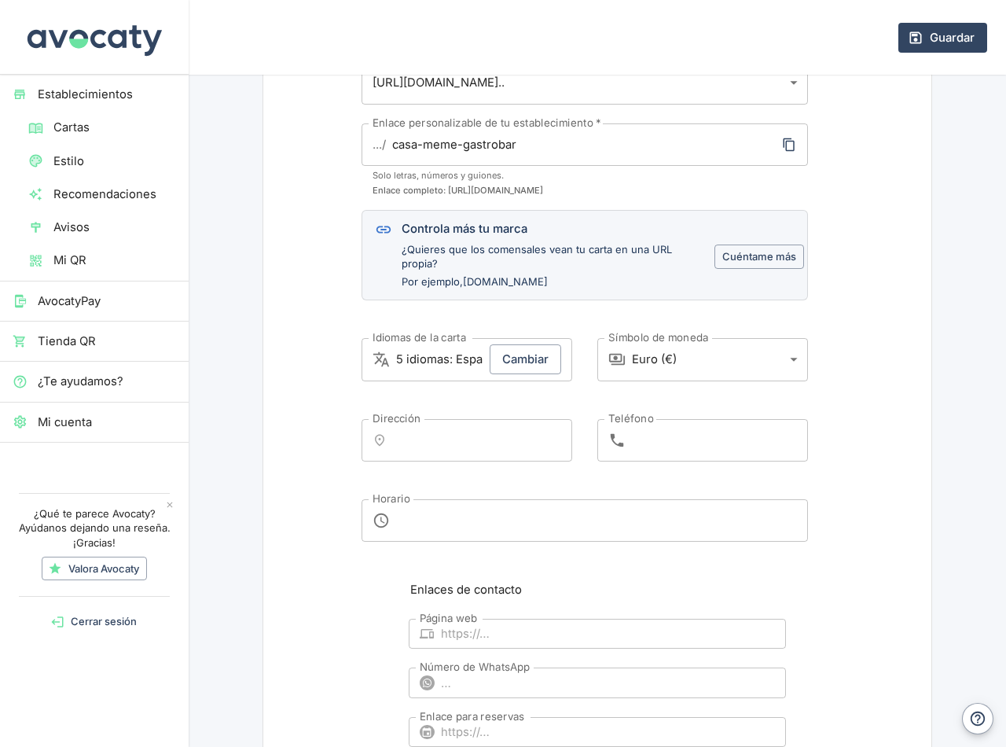
scroll to position [472, 0]
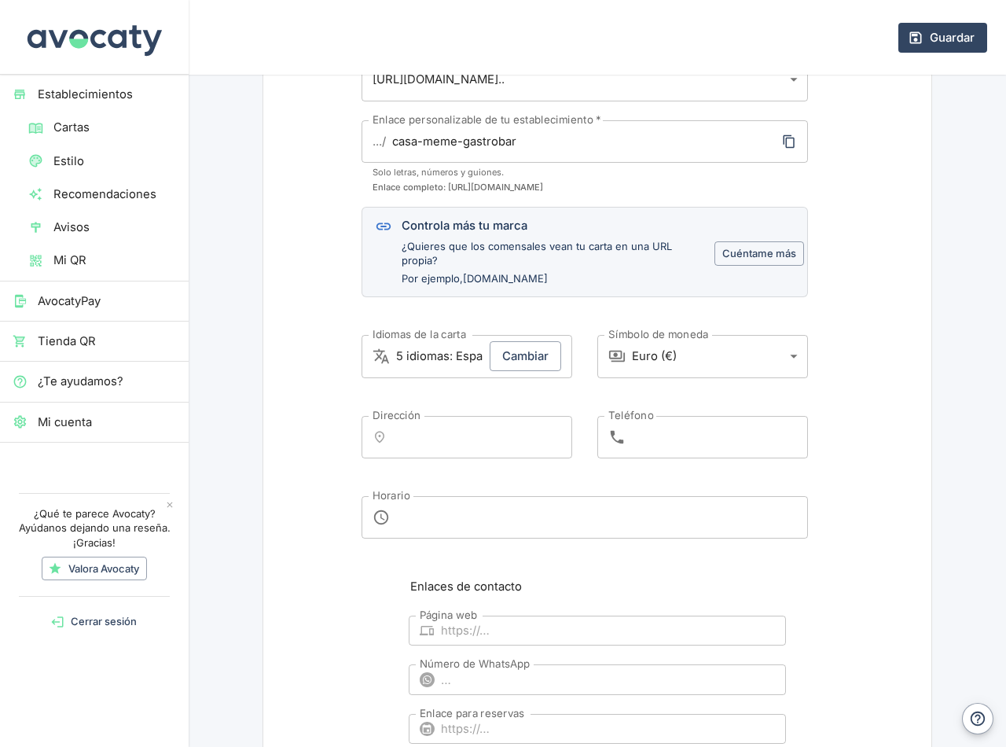
click at [423, 430] on input "Dirección" at bounding box center [481, 437] width 167 height 28
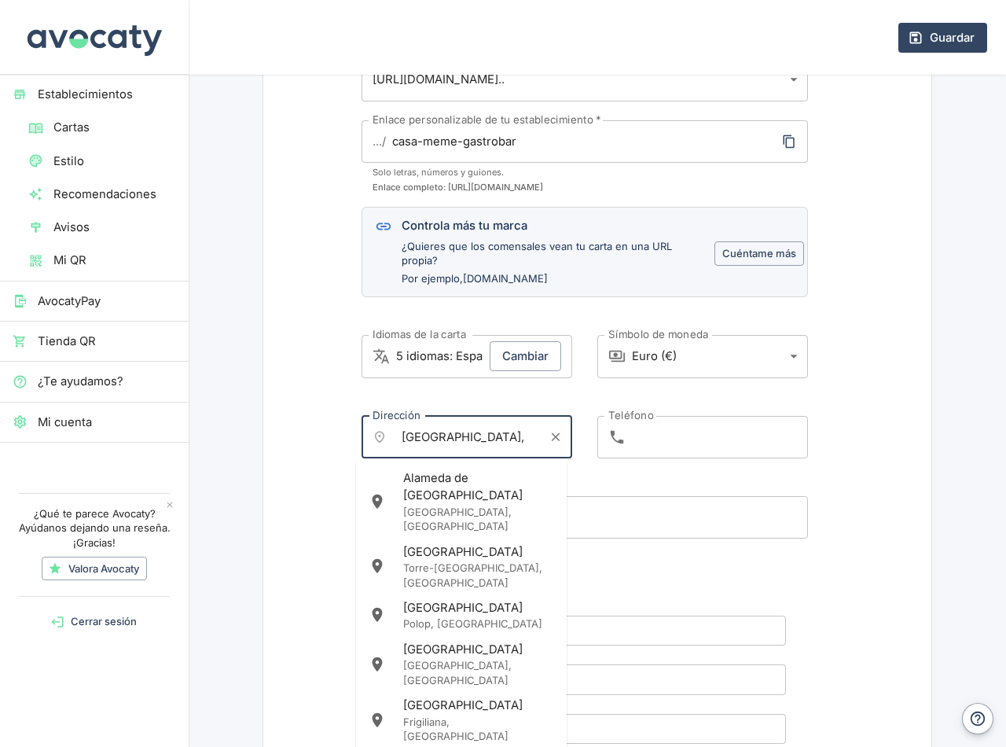
click at [436, 476] on div "Alameda de Andalucía [GEOGRAPHIC_DATA], [GEOGRAPHIC_DATA]" at bounding box center [478, 501] width 151 height 64
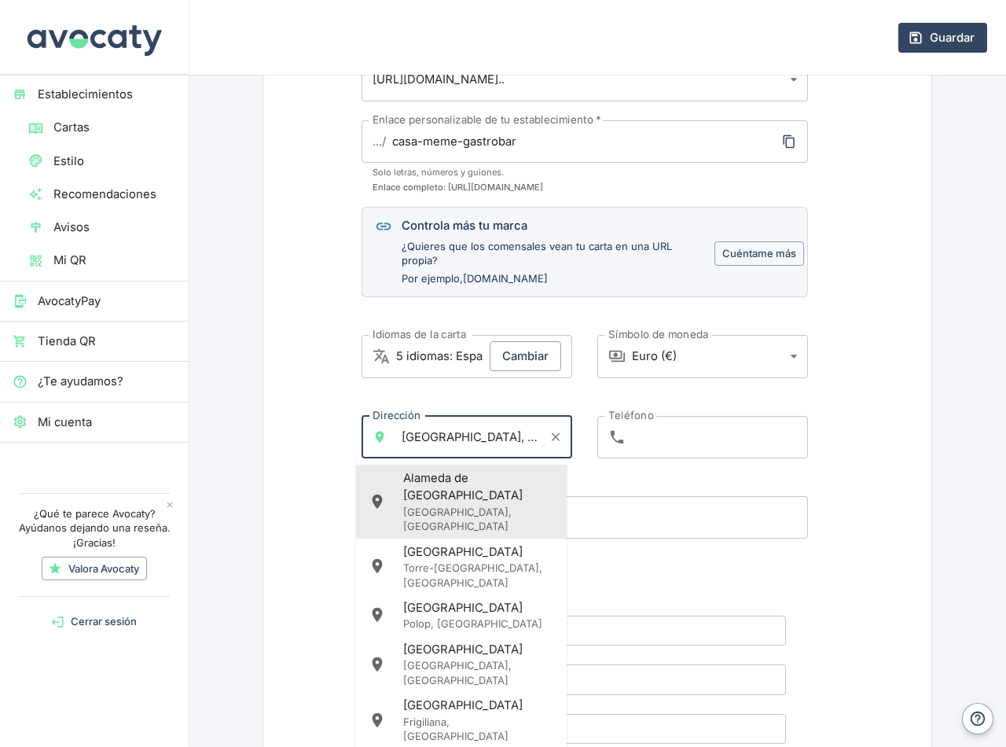
click at [524, 437] on input "[GEOGRAPHIC_DATA], [GEOGRAPHIC_DATA], [GEOGRAPHIC_DATA]" at bounding box center [470, 437] width 144 height 28
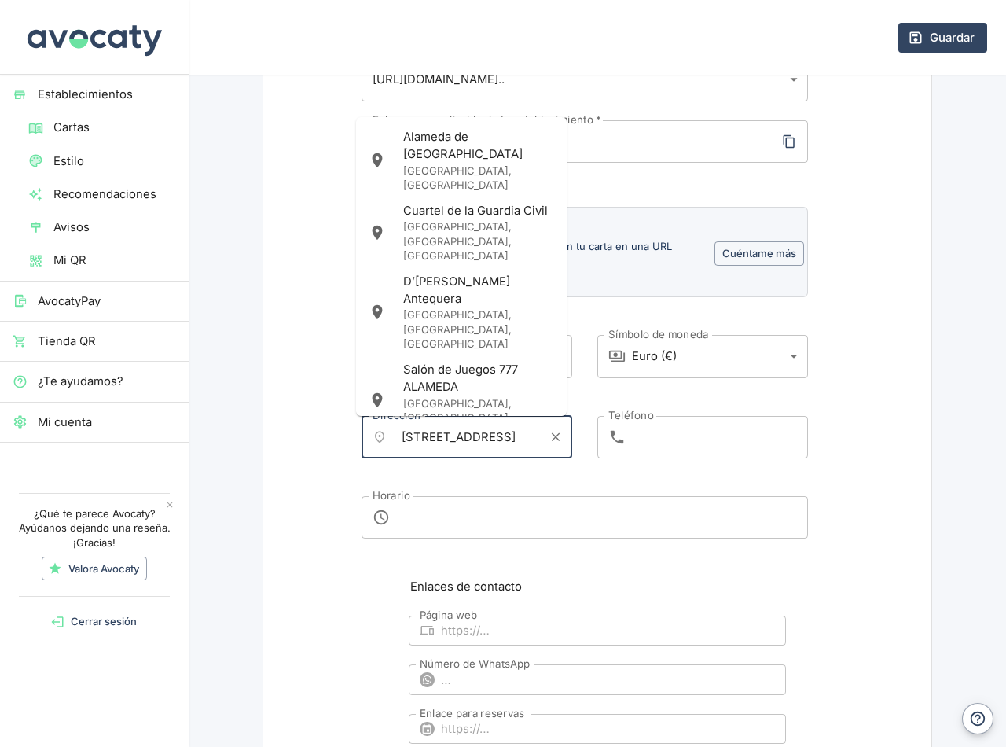
scroll to position [0, 1]
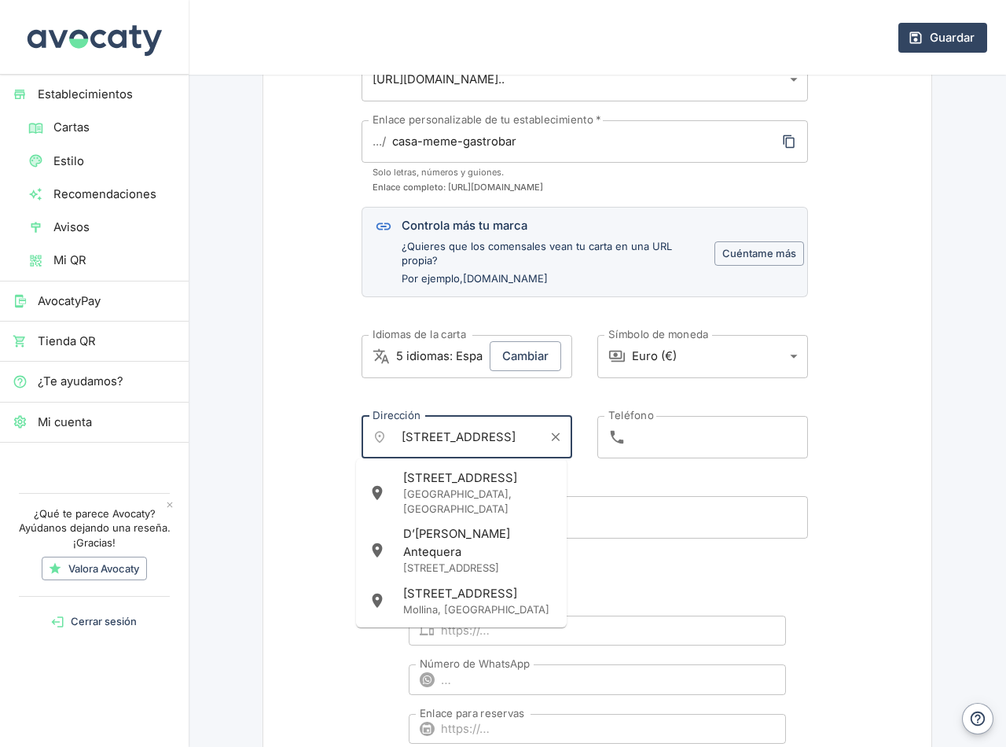
click at [487, 484] on div "[STREET_ADDRESS]" at bounding box center [478, 492] width 151 height 46
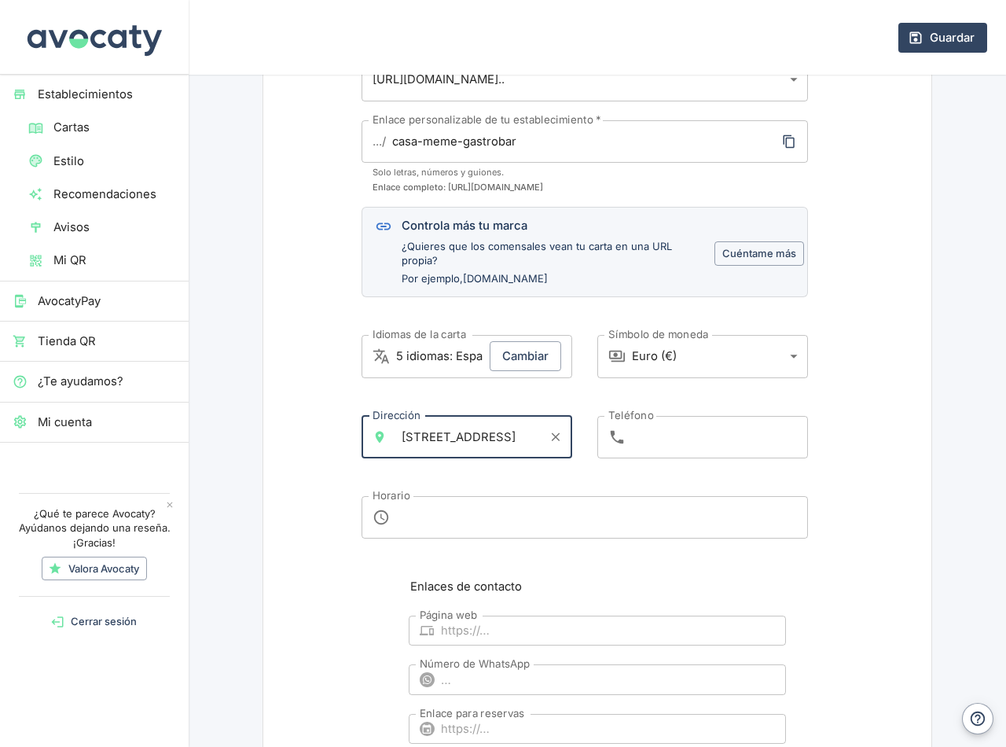
type input "[STREET_ADDRESS]"
click at [637, 426] on input "Teléfono" at bounding box center [720, 437] width 176 height 42
click at [653, 440] on input "Teléfono" at bounding box center [720, 437] width 176 height 42
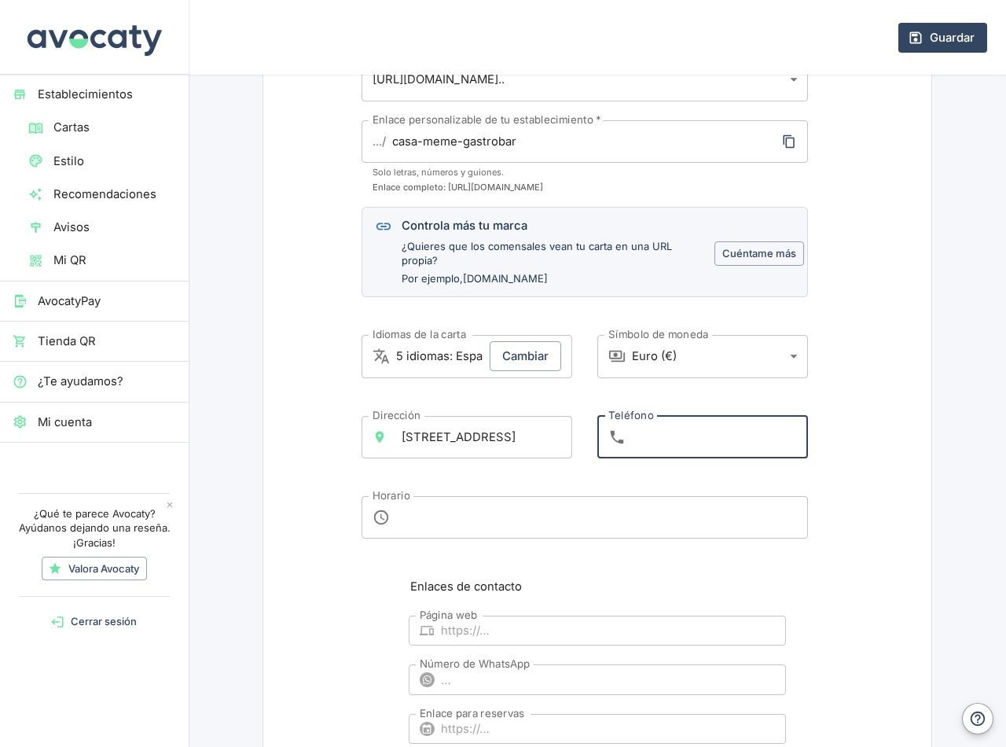
paste input "[PHONE_NUMBER]"
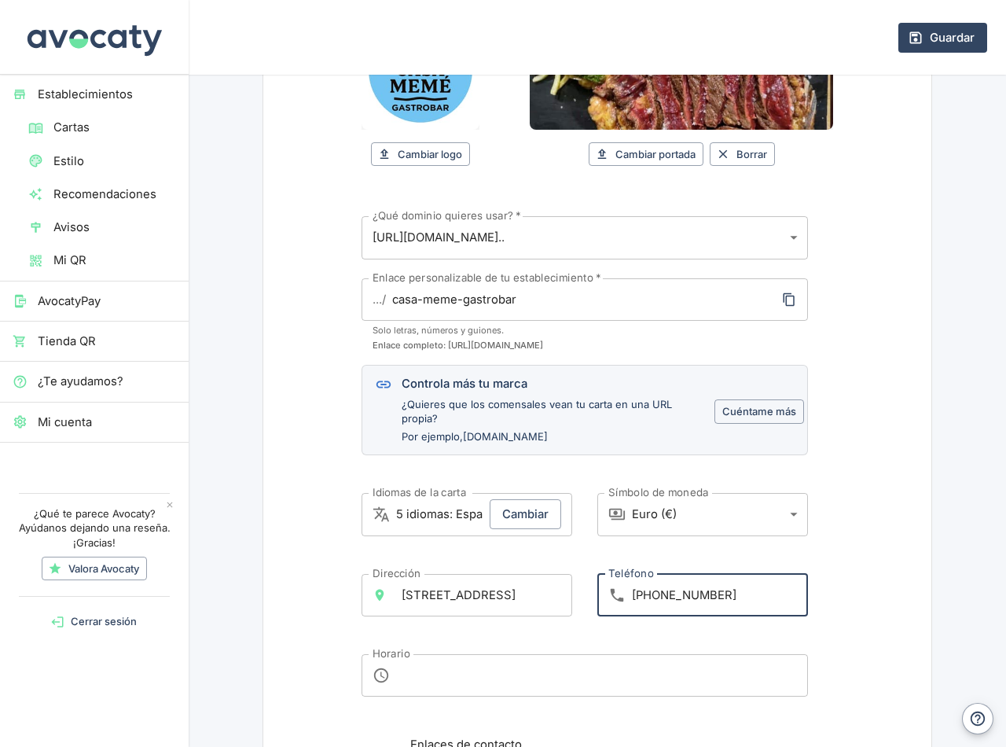
scroll to position [193, 0]
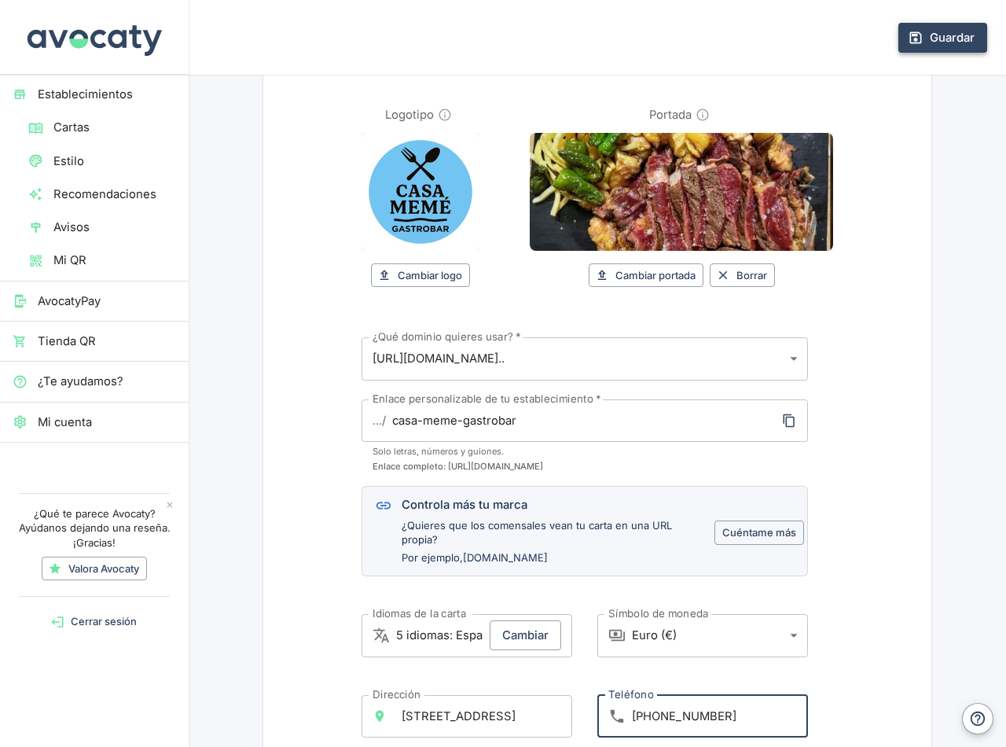
type input "[PHONE_NUMBER]"
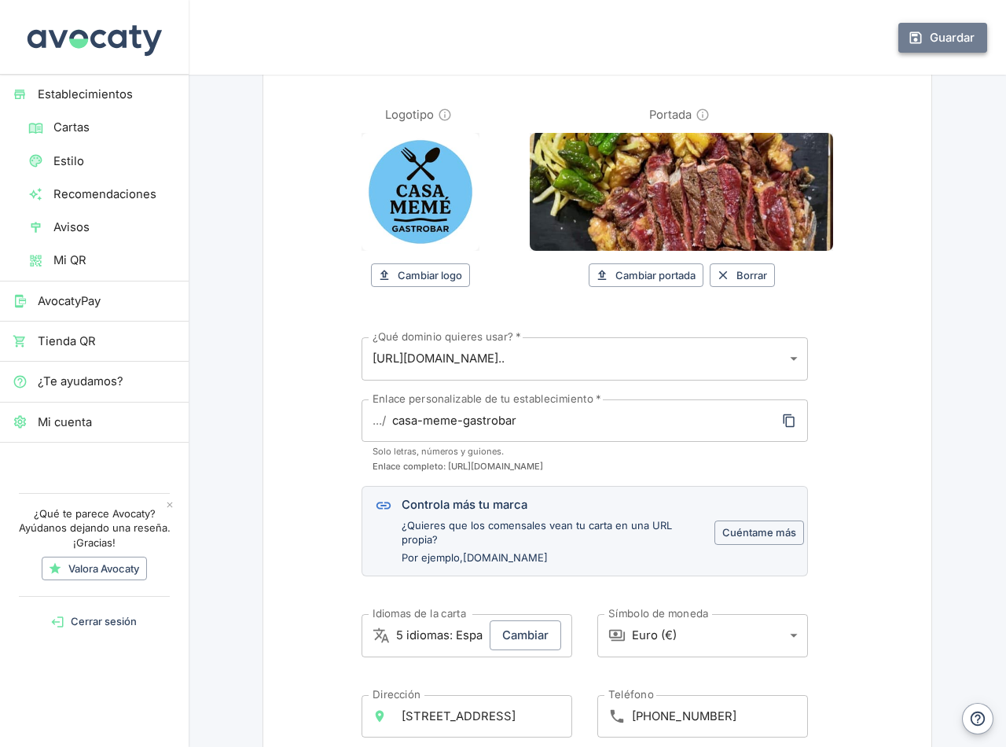
click at [945, 37] on button "Guardar" at bounding box center [943, 38] width 89 height 30
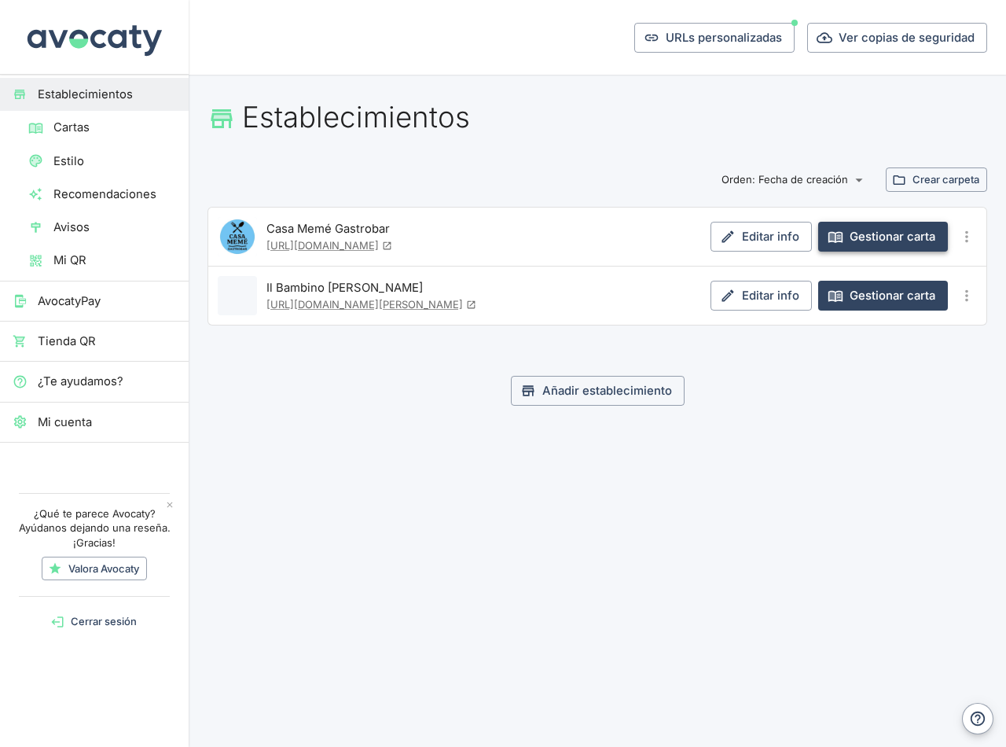
click at [876, 238] on link "Gestionar carta" at bounding box center [883, 237] width 130 height 30
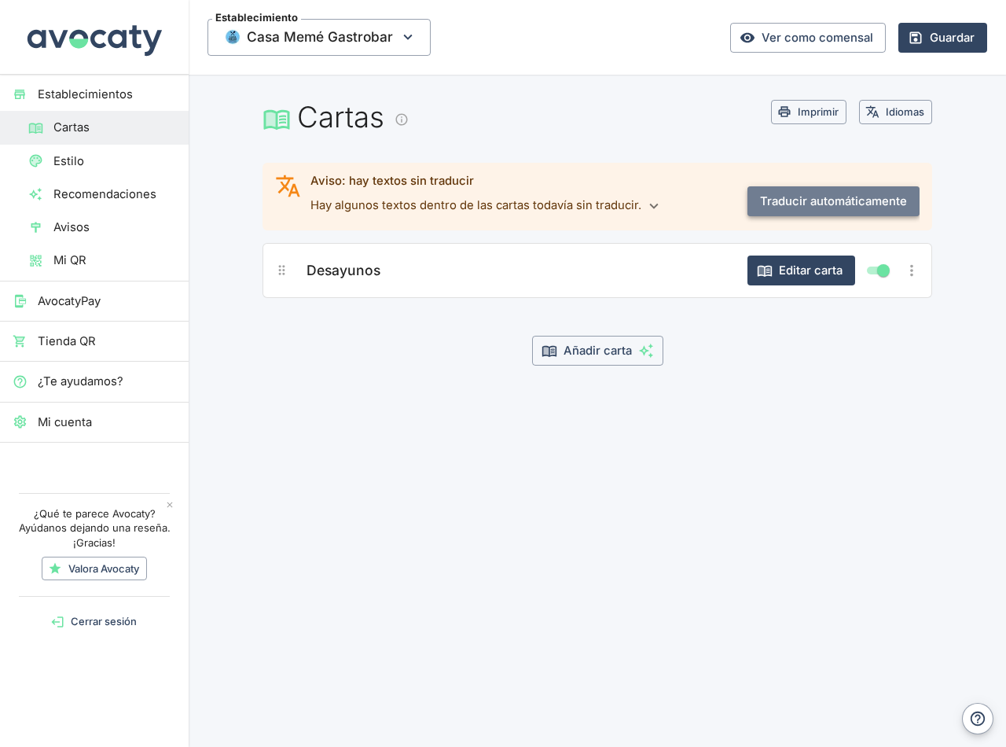
click at [835, 198] on button "Traducir automáticamente" at bounding box center [834, 201] width 172 height 30
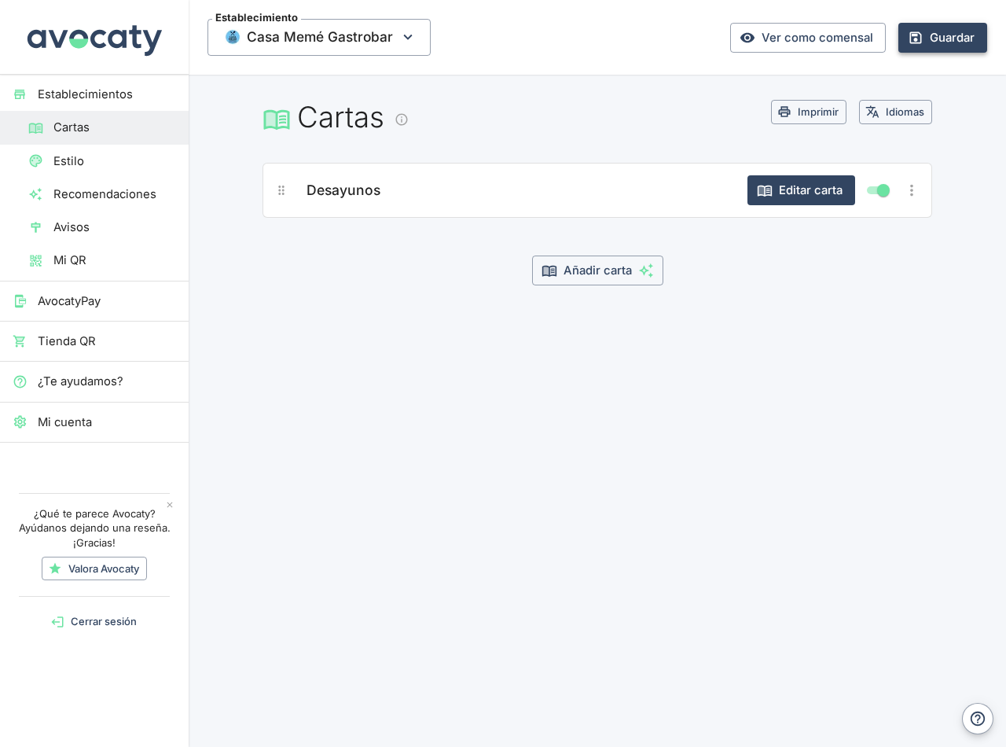
click at [957, 33] on button "Guardar" at bounding box center [943, 38] width 89 height 30
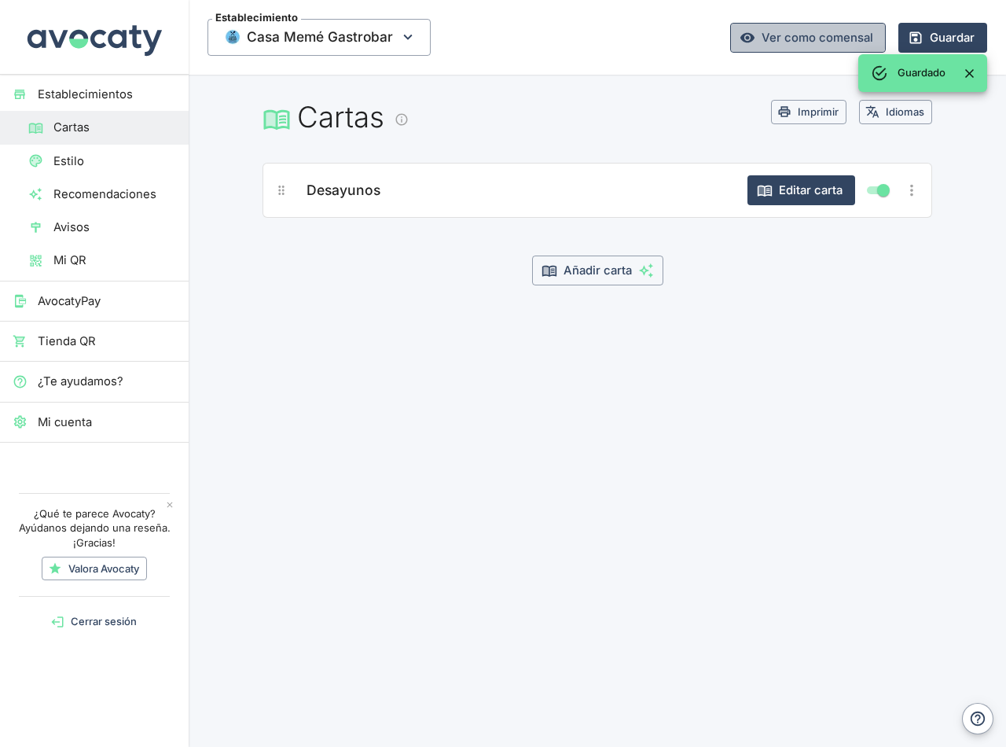
click at [801, 36] on link "Ver como comensal" at bounding box center [808, 38] width 156 height 30
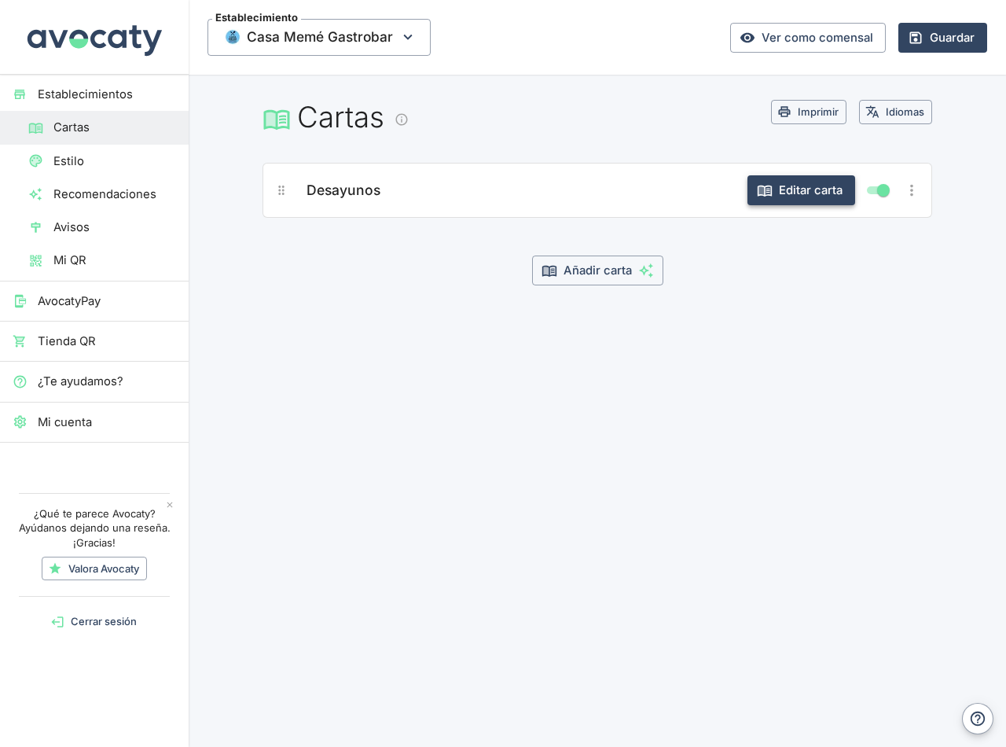
click at [762, 191] on icon "button" at bounding box center [762, 190] width 6 height 8
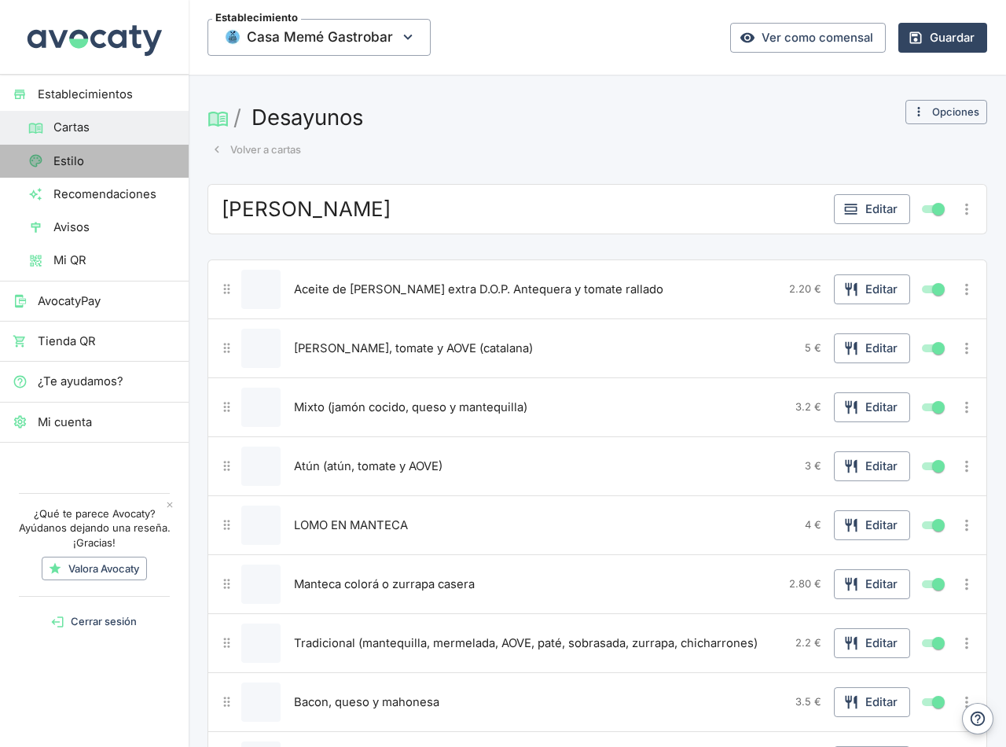
click at [65, 164] on span "Estilo" at bounding box center [114, 161] width 123 height 17
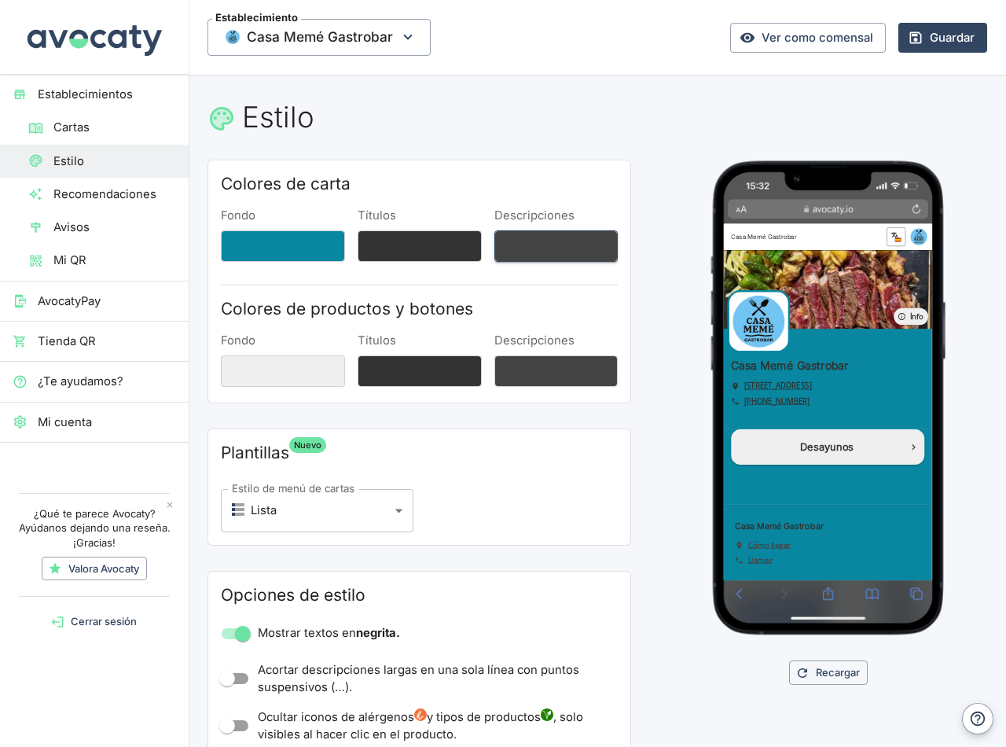
click at [513, 242] on button "Descripciones" at bounding box center [557, 245] width 124 height 31
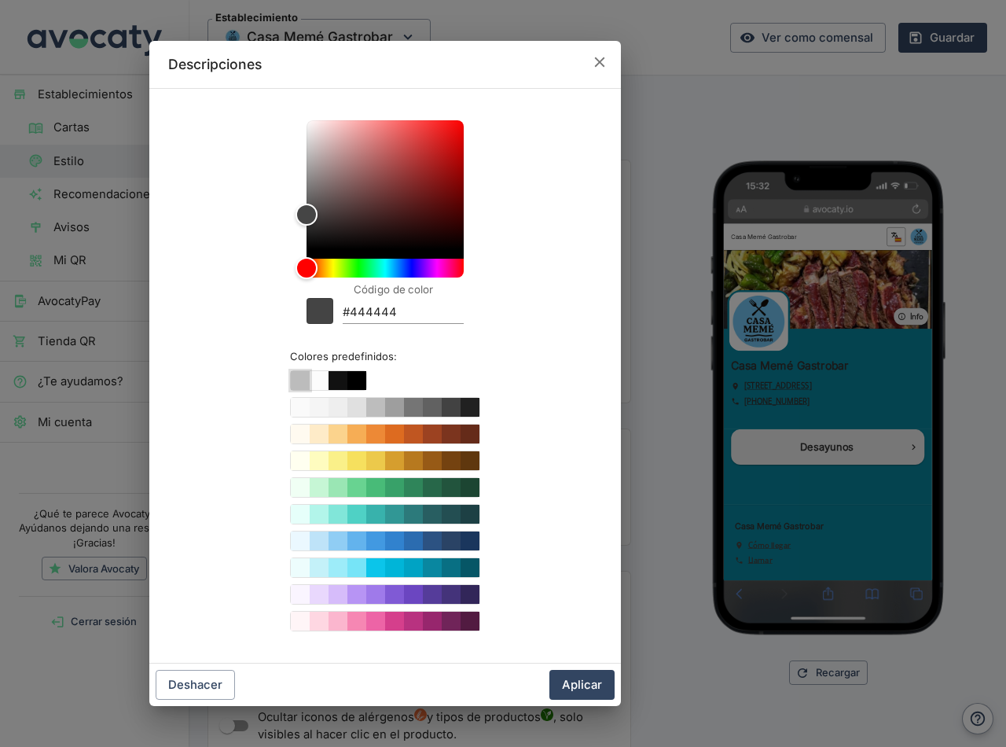
click at [302, 381] on button "Color #ffffff" at bounding box center [300, 380] width 19 height 19
type input "#ffffff"
click at [589, 685] on button "Aplicar" at bounding box center [582, 685] width 65 height 30
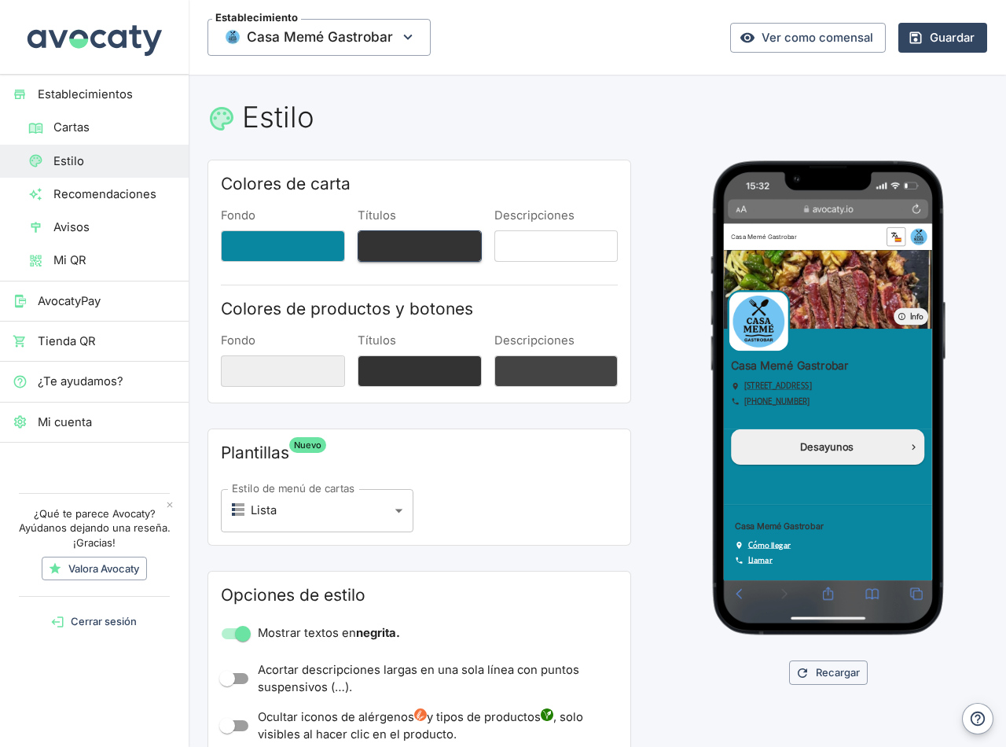
click at [428, 242] on button "Títulos" at bounding box center [420, 245] width 124 height 31
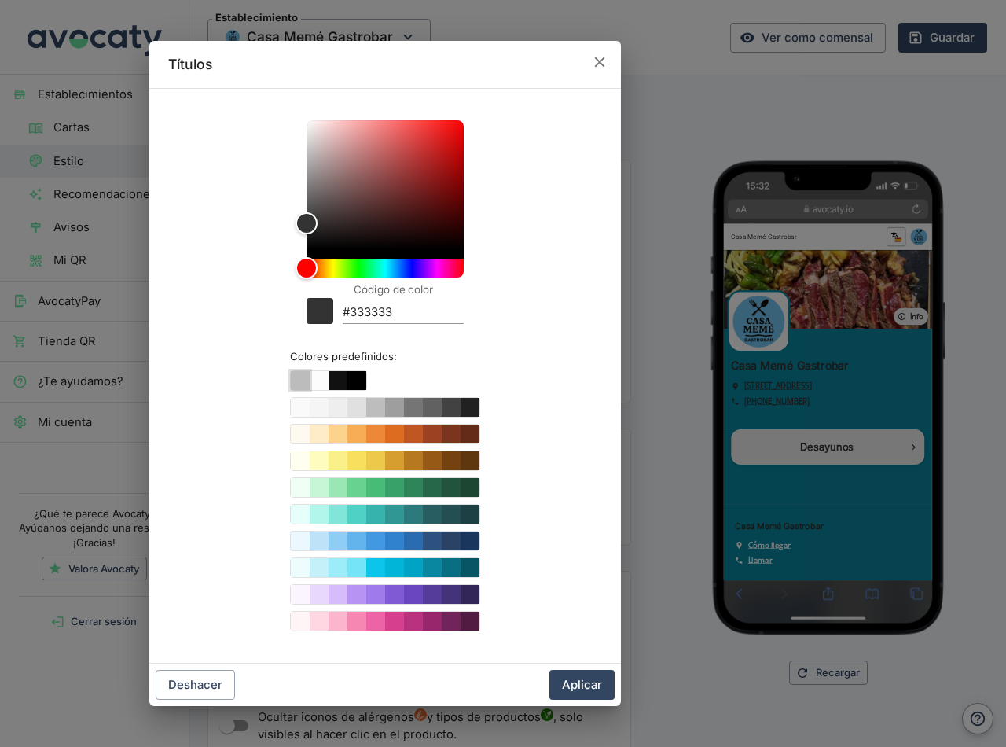
click at [297, 381] on button "Color #ffffff" at bounding box center [300, 380] width 19 height 19
type input "#ffffff"
click at [589, 687] on button "Aplicar" at bounding box center [582, 685] width 65 height 30
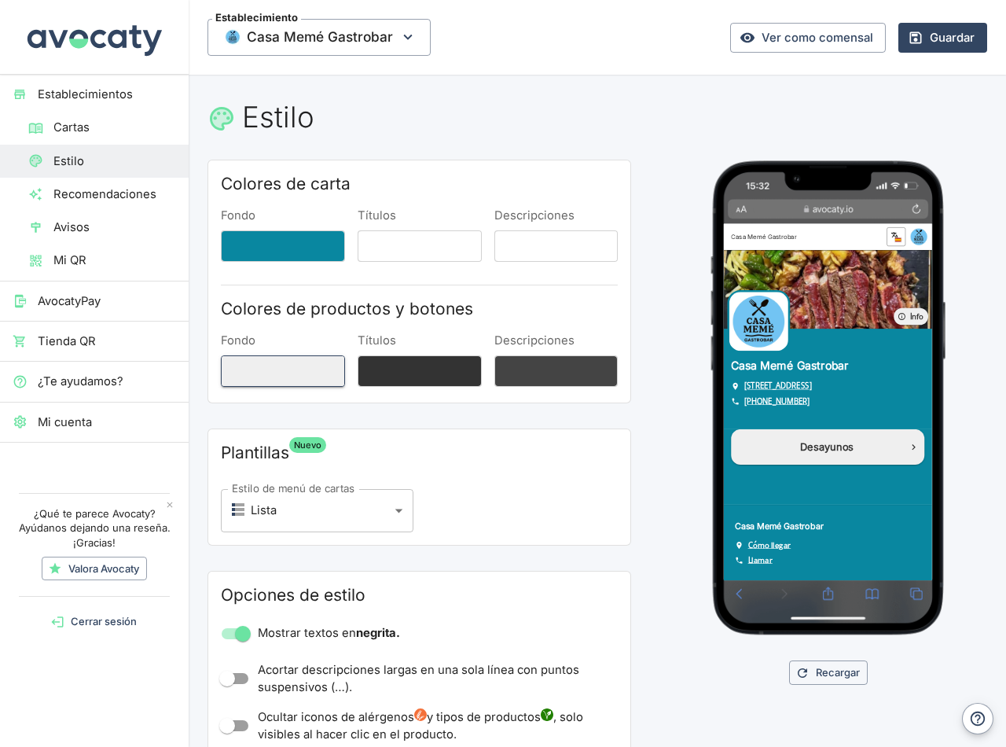
click at [283, 372] on button "Fondo" at bounding box center [283, 370] width 124 height 31
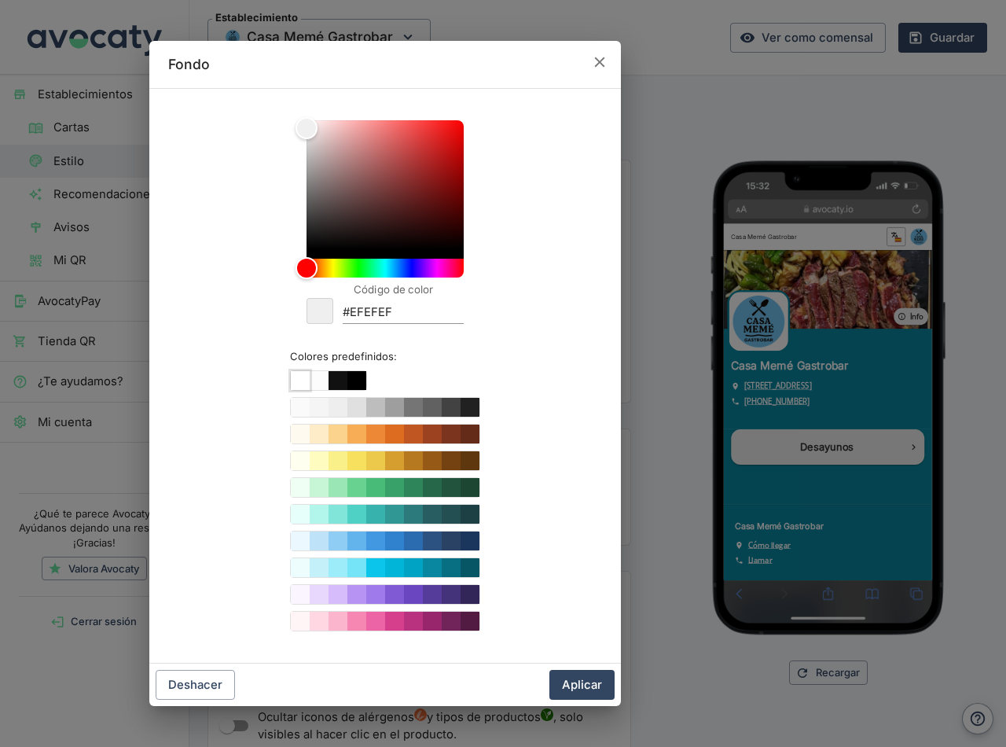
click at [296, 387] on button "Color #ffffff" at bounding box center [300, 380] width 19 height 19
type input "#ffffff"
click at [592, 681] on button "Aplicar" at bounding box center [582, 685] width 65 height 30
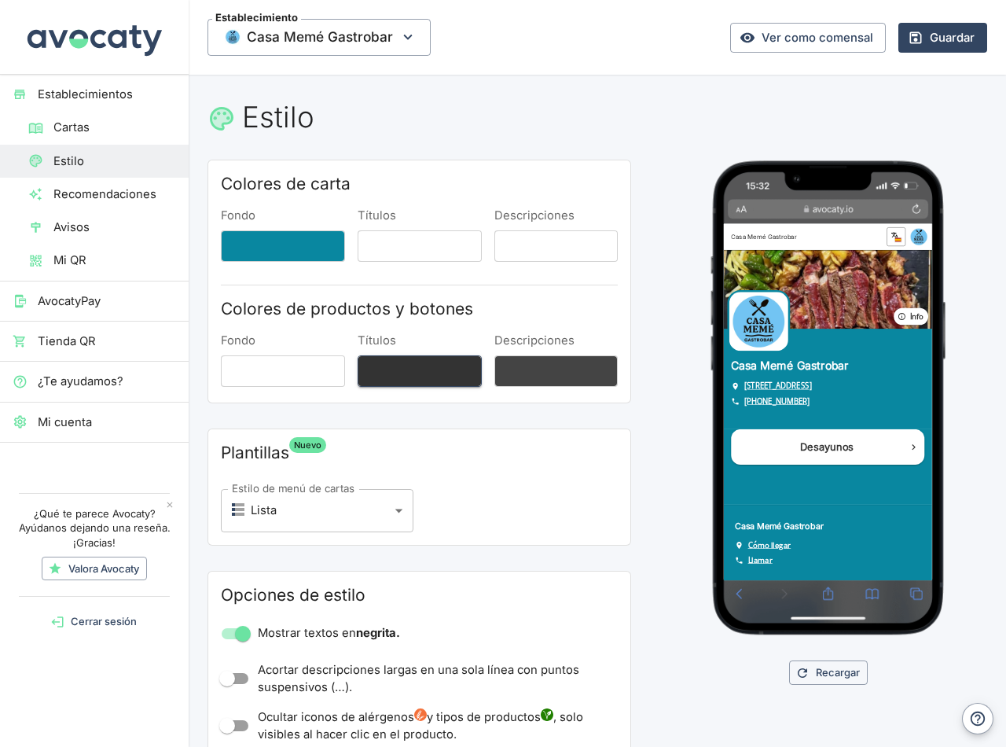
click at [416, 373] on button "Títulos" at bounding box center [420, 370] width 124 height 31
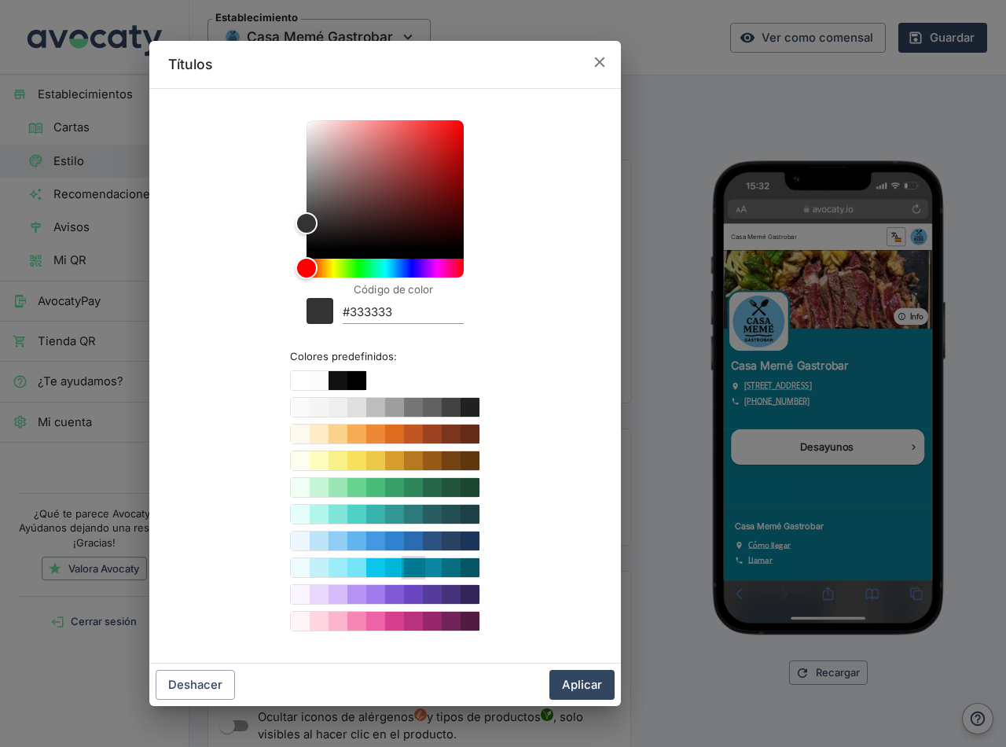
click at [416, 564] on button "Color #00A3C4" at bounding box center [413, 567] width 19 height 19
type input "#00A3C4"
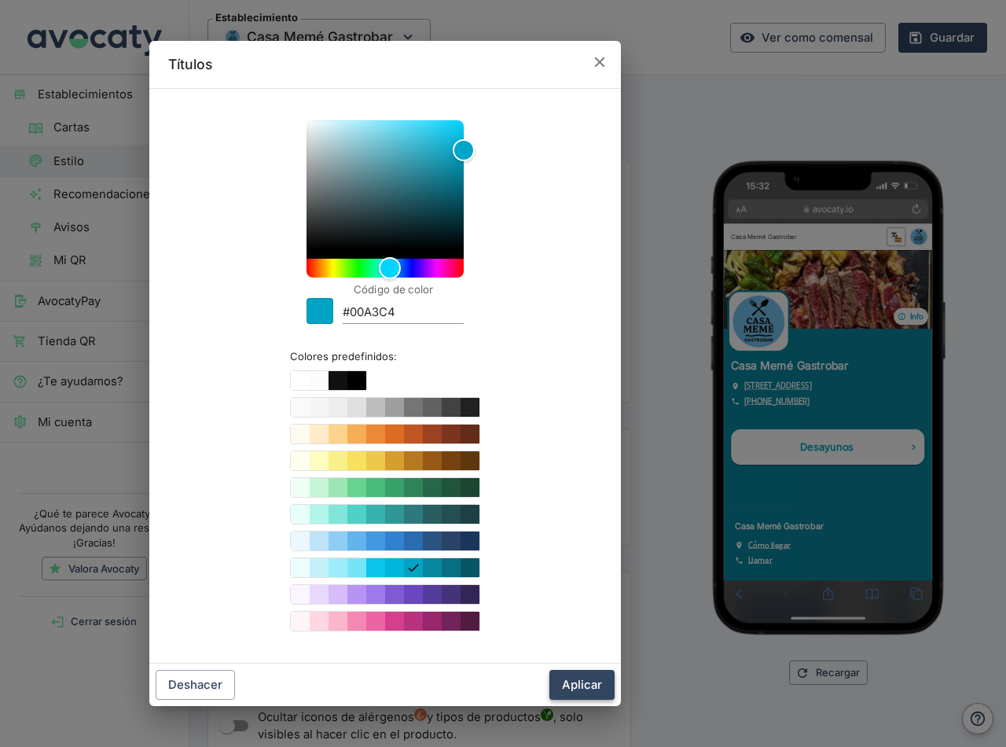
click at [583, 687] on button "Aplicar" at bounding box center [582, 685] width 65 height 30
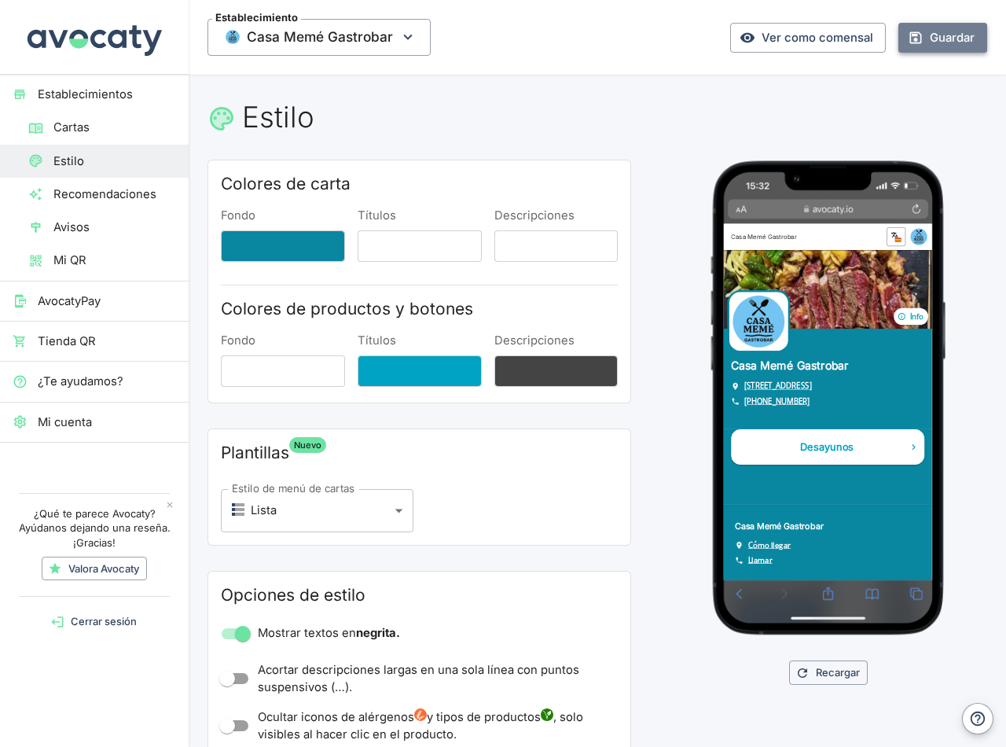
click at [962, 32] on button "Guardar" at bounding box center [943, 38] width 89 height 30
click at [801, 35] on link "Ver como comensal" at bounding box center [808, 38] width 156 height 30
click at [306, 251] on button "Fondo" at bounding box center [283, 245] width 124 height 31
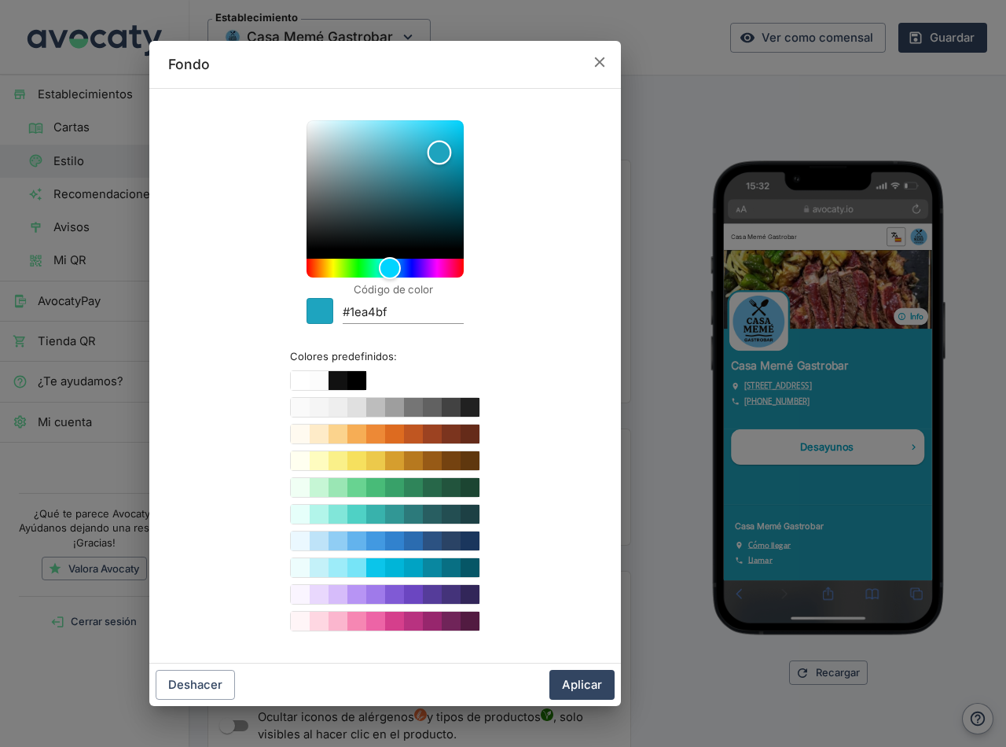
drag, startPoint x: 454, startPoint y: 166, endPoint x: 439, endPoint y: 153, distance: 19.5
click at [439, 153] on div "Color" at bounding box center [440, 153] width 24 height 24
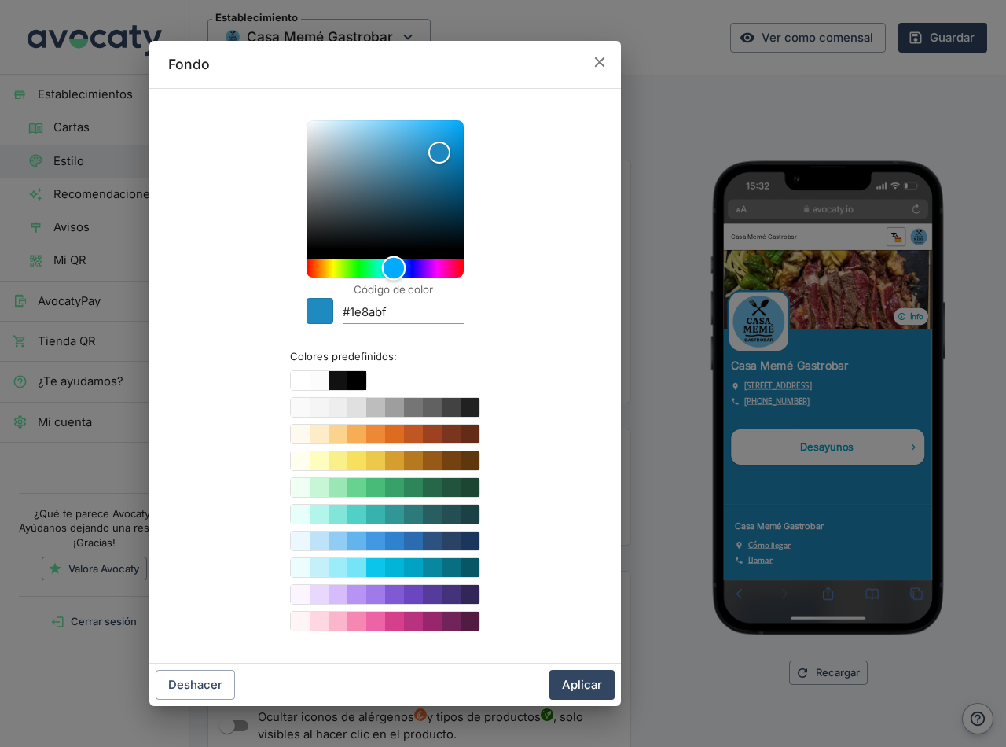
type input "#1e85bf"
click at [395, 264] on div "Hue" at bounding box center [394, 268] width 24 height 24
click at [577, 678] on button "Aplicar" at bounding box center [582, 685] width 65 height 30
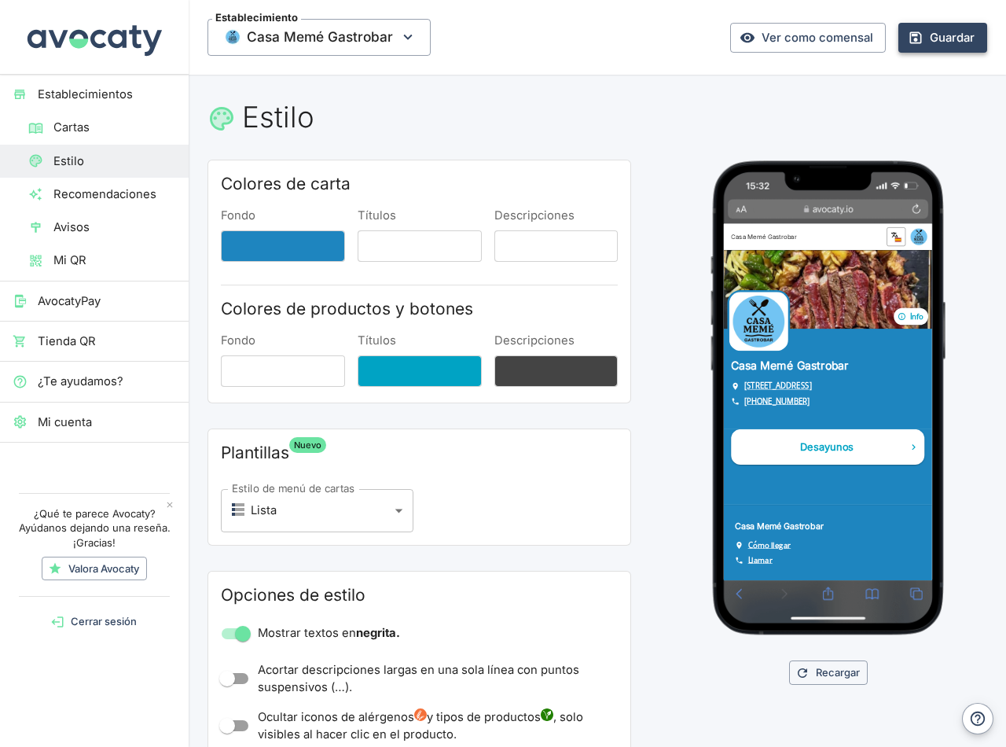
click at [948, 35] on button "Guardar" at bounding box center [943, 38] width 89 height 30
click at [800, 36] on link "Ver como comensal" at bounding box center [808, 38] width 156 height 30
click at [88, 261] on span "Mi QR" at bounding box center [114, 260] width 123 height 17
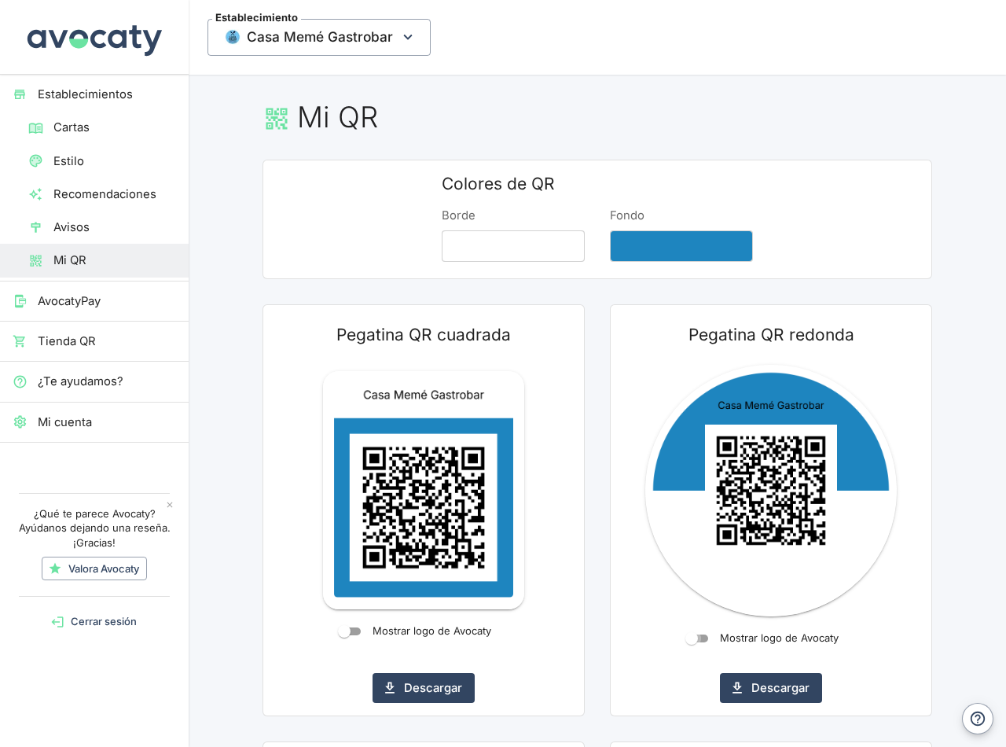
click at [686, 638] on input "Mostrar logo de Avocaty" at bounding box center [692, 638] width 57 height 19
click at [686, 638] on input "Mostrar logo de Avocaty" at bounding box center [704, 638] width 57 height 19
checkbox input "false"
click at [86, 160] on span "Estilo" at bounding box center [114, 161] width 123 height 17
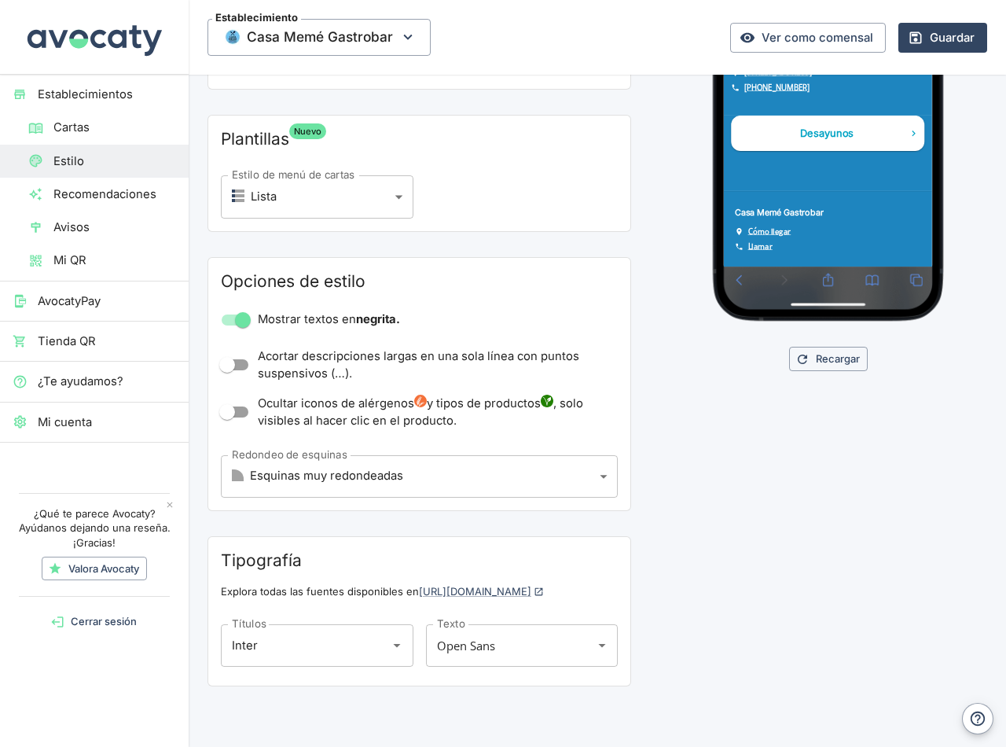
scroll to position [314, 0]
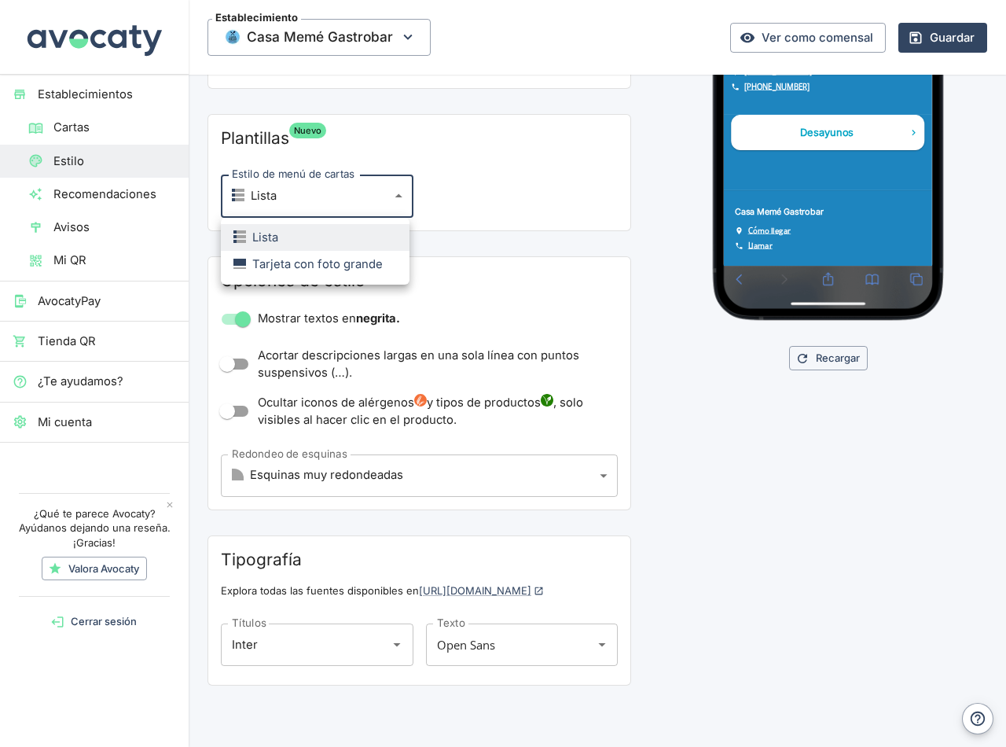
click at [380, 197] on body "Establecimientos Cartas Estilo Recomendaciones Avisos Mi QR AvocatyPay Tienda Q…" at bounding box center [503, 373] width 1006 height 747
click at [327, 259] on div "Tarjeta con foto grande" at bounding box center [308, 264] width 149 height 17
type input "card"
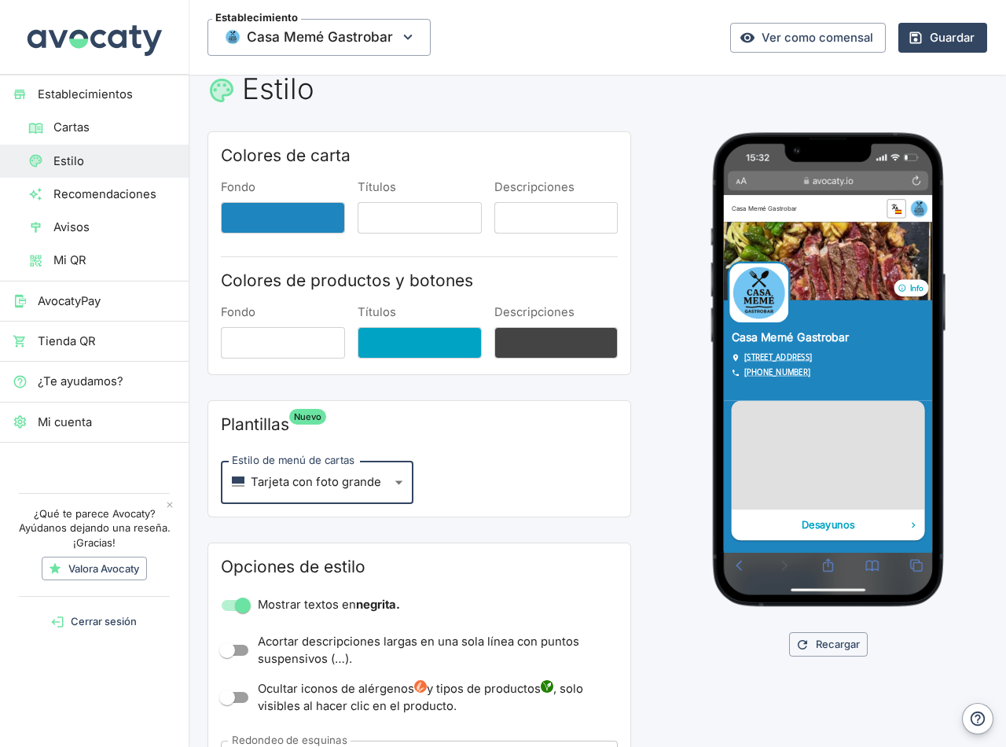
scroll to position [0, 0]
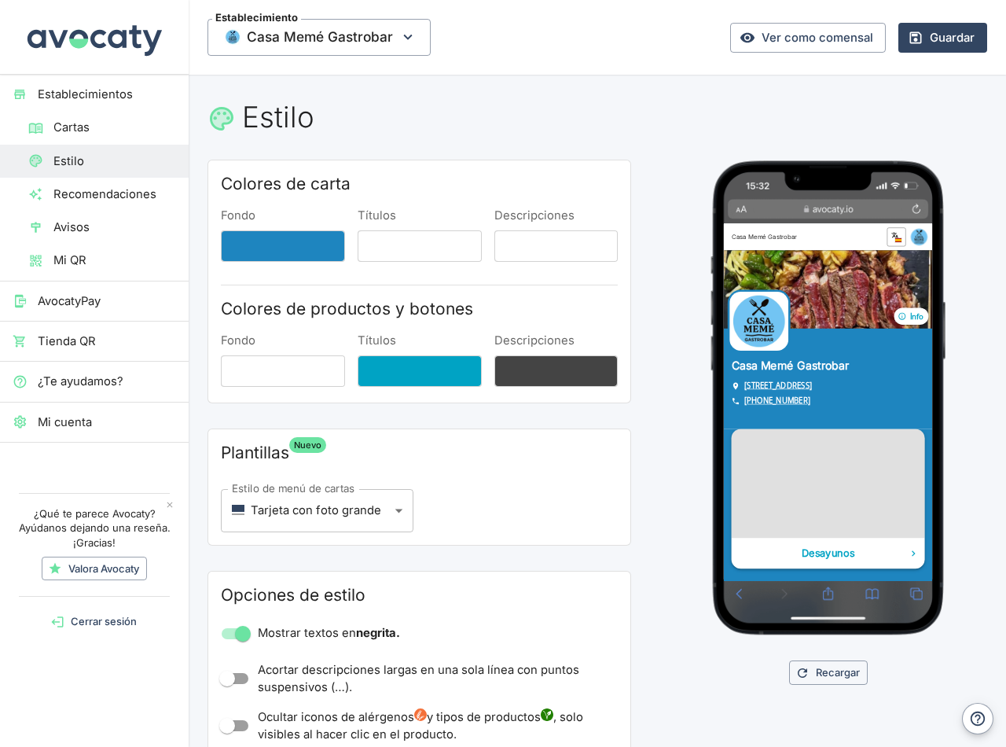
click at [873, 651] on div at bounding box center [897, 657] width 330 height 186
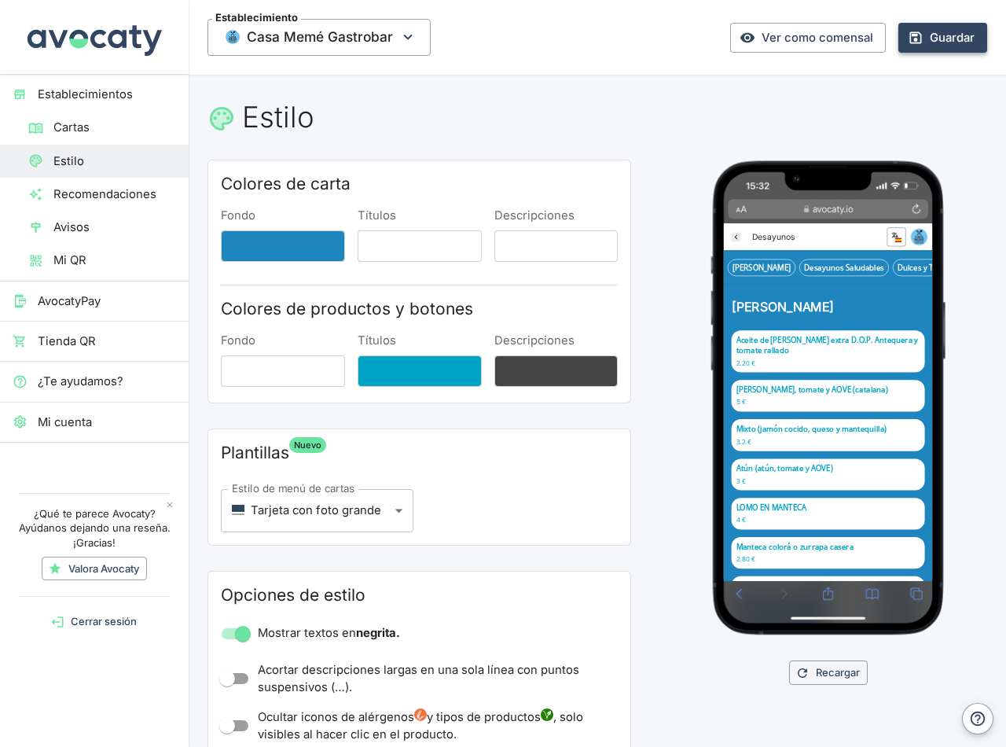
click at [924, 35] on button "Guardar" at bounding box center [943, 38] width 89 height 30
click at [784, 42] on link "Ver como comensal" at bounding box center [808, 38] width 156 height 30
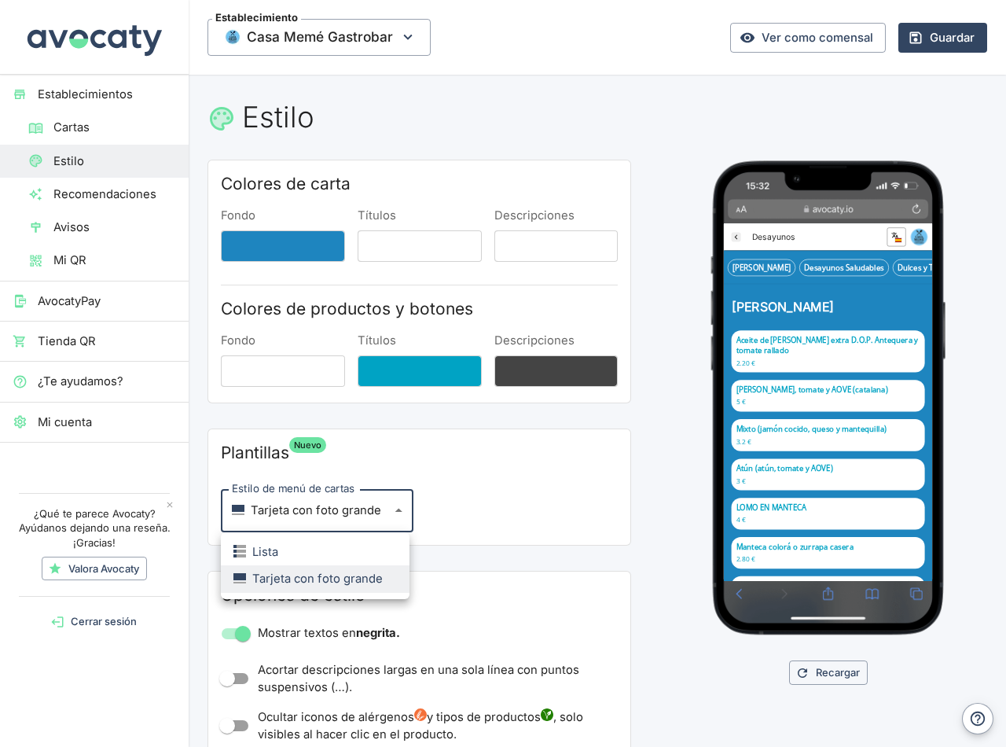
click at [395, 512] on body "Establecimientos Cartas Estilo Recomendaciones Avisos Mi QR AvocatyPay Tienda Q…" at bounding box center [503, 373] width 1006 height 747
click at [395, 512] on div at bounding box center [503, 373] width 1006 height 747
click at [88, 124] on span "Cartas" at bounding box center [114, 127] width 123 height 17
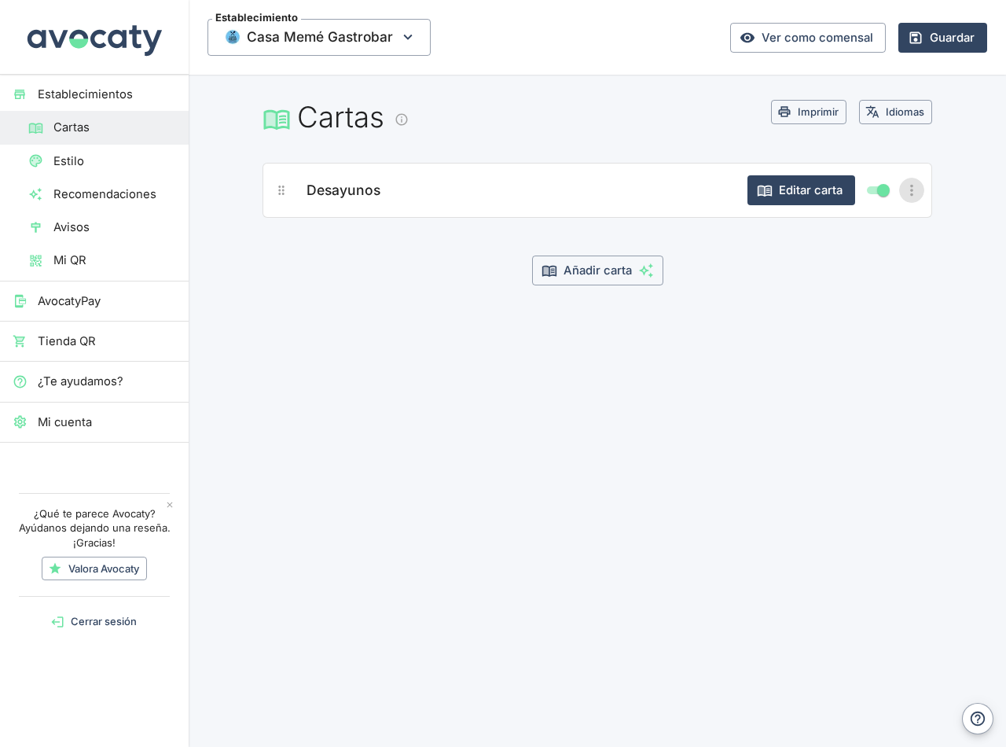
click at [912, 189] on icon "Más opciones" at bounding box center [911, 191] width 3 height 12
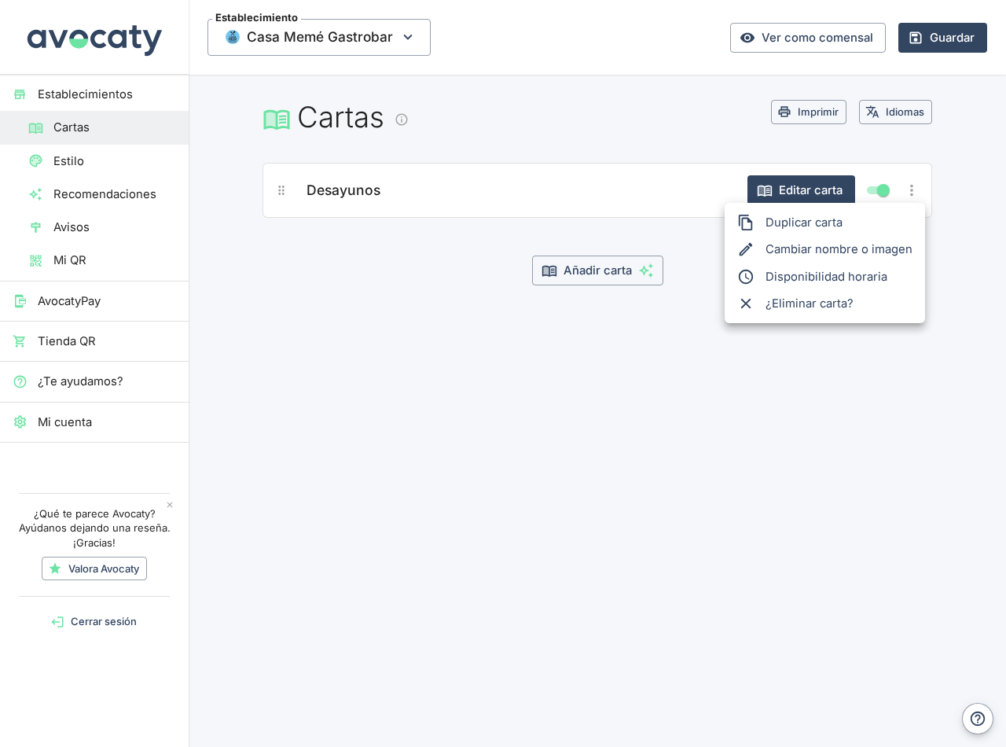
click at [811, 252] on li "Cambiar nombre o imagen" at bounding box center [825, 249] width 200 height 27
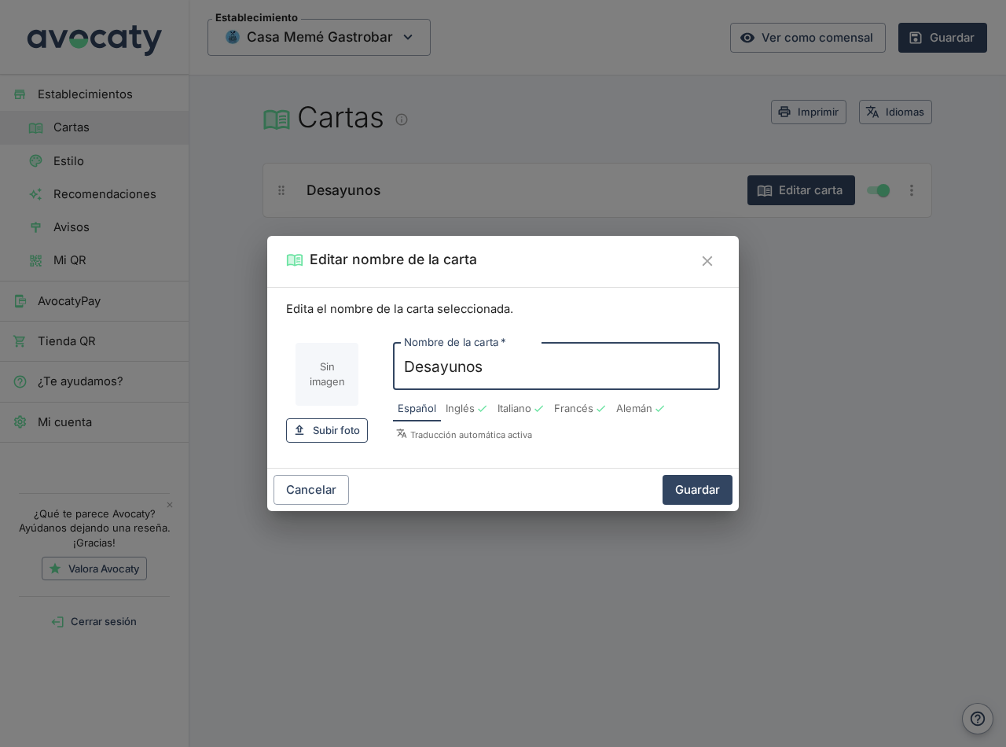
click at [340, 436] on span "Subir foto" at bounding box center [336, 430] width 47 height 18
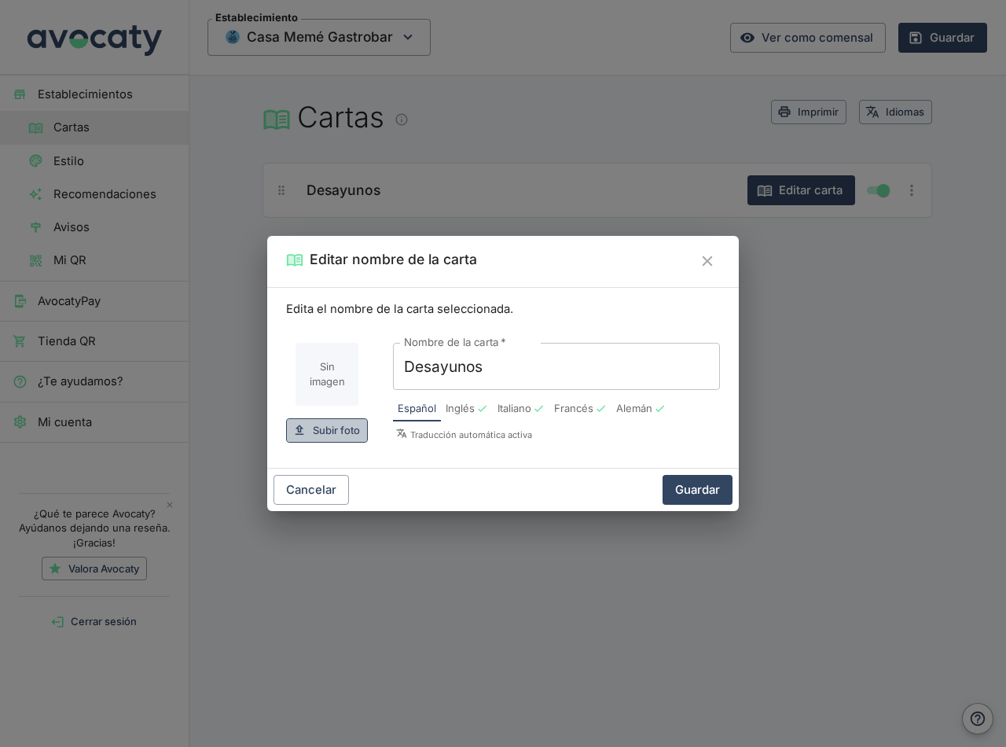
click at [340, 428] on span "Subir foto" at bounding box center [336, 430] width 47 height 18
click at [711, 262] on icon "Cerrar" at bounding box center [707, 260] width 17 height 17
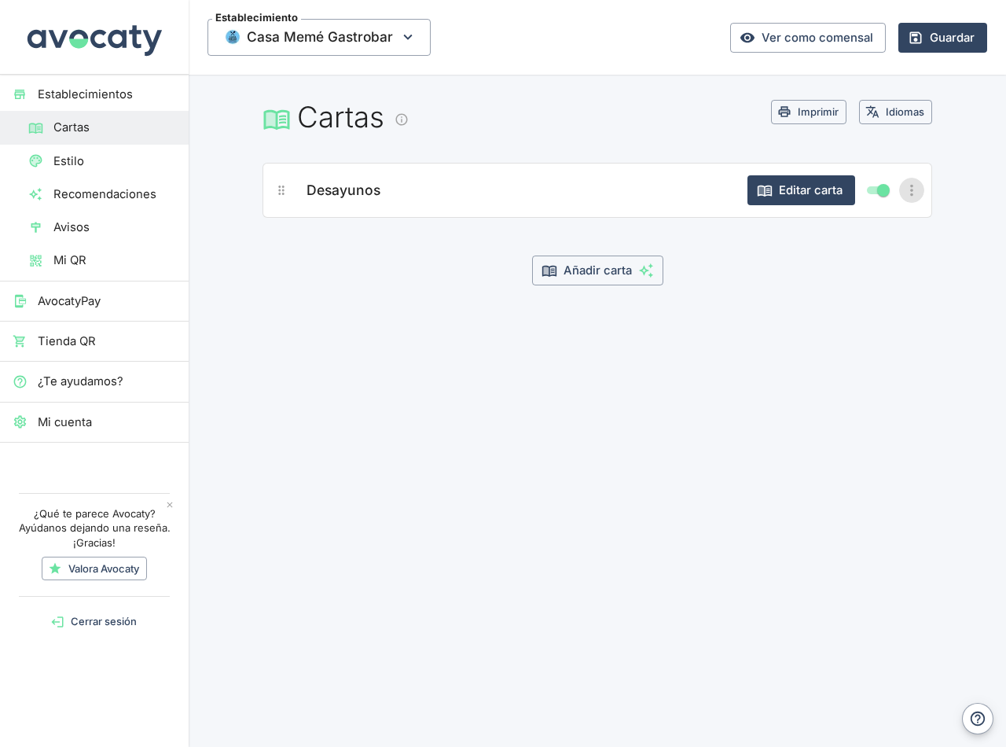
click at [917, 188] on icon "Más opciones" at bounding box center [911, 190] width 17 height 17
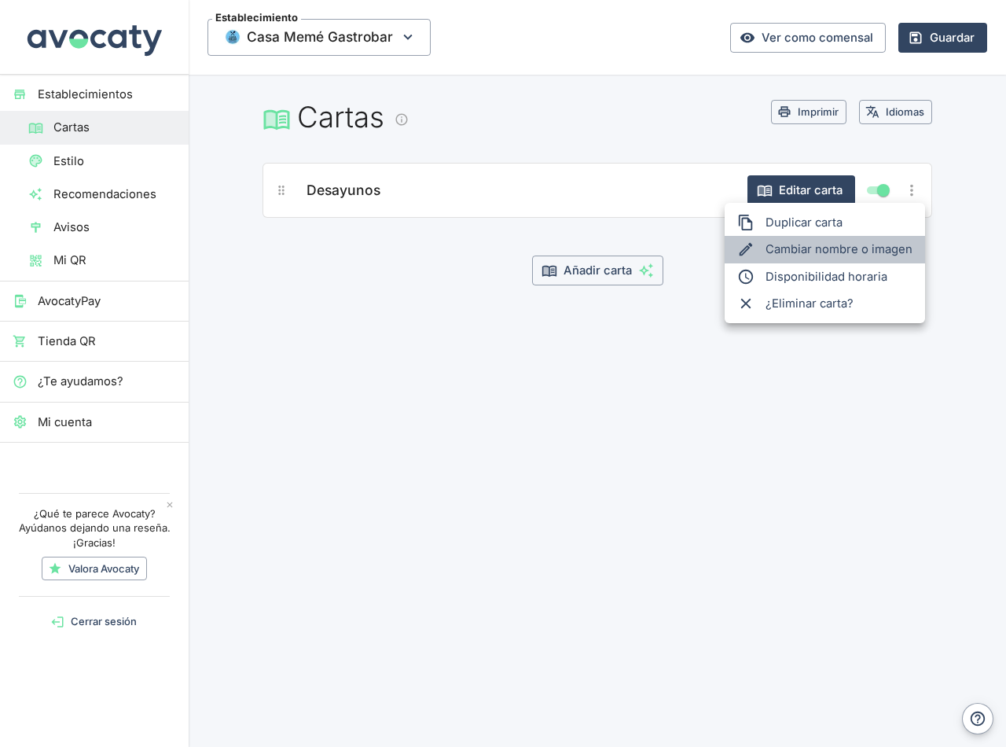
click at [847, 245] on li "Cambiar nombre o imagen" at bounding box center [825, 249] width 200 height 27
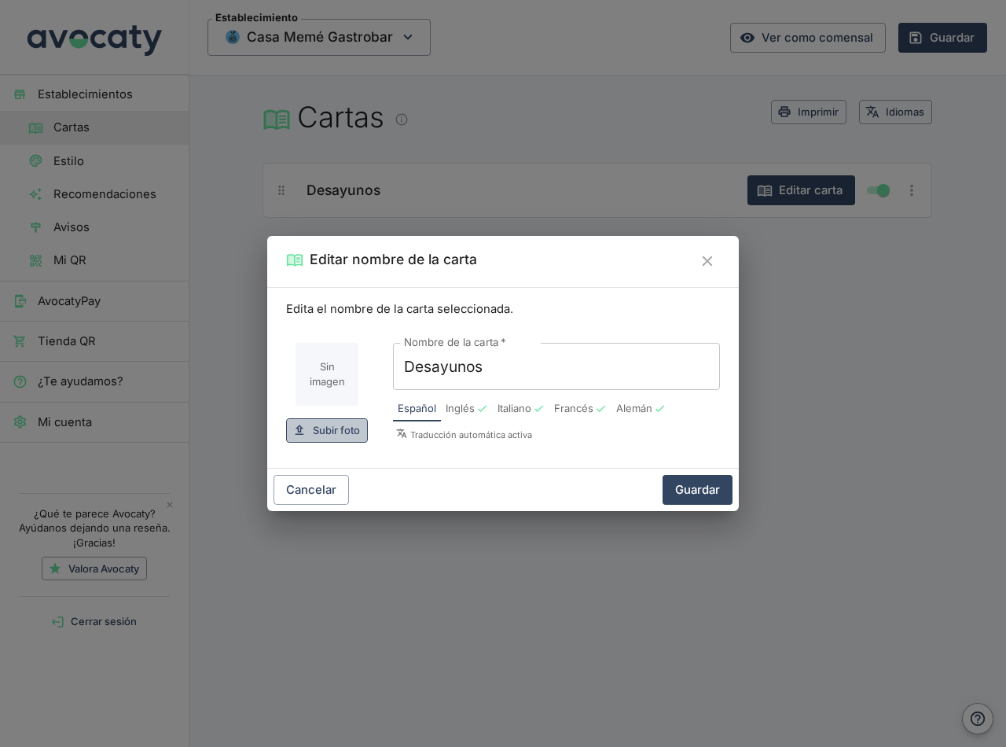
click at [332, 434] on span "Subir foto" at bounding box center [336, 430] width 47 height 18
type input "C:\fakepath\desayunos meme.png"
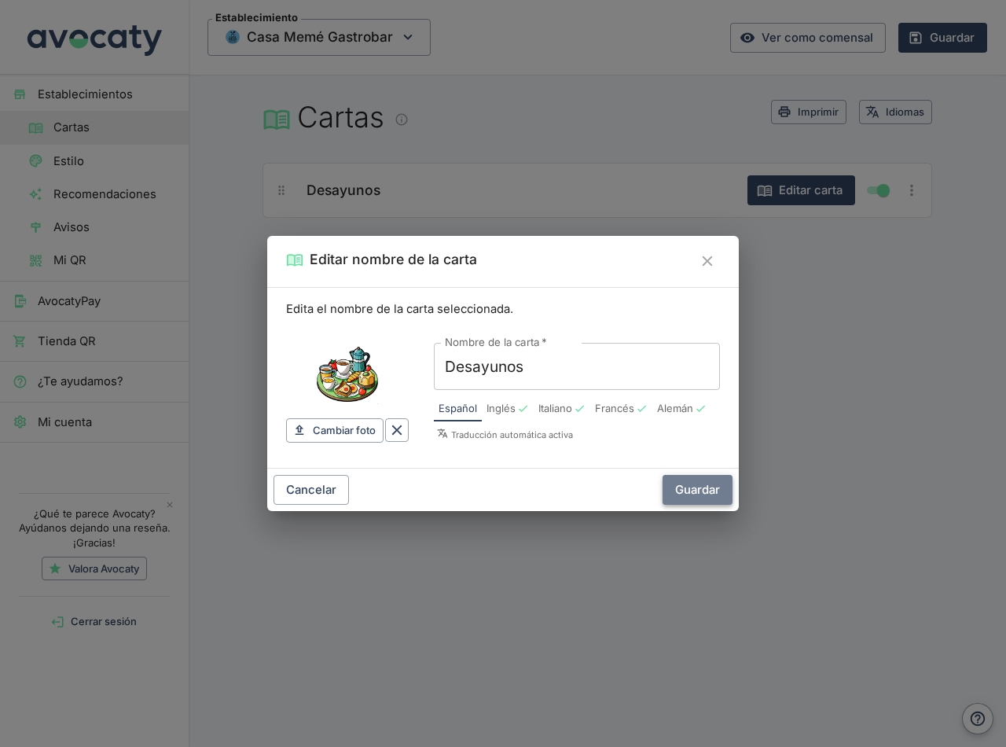
click at [693, 494] on button "Guardar" at bounding box center [698, 490] width 70 height 30
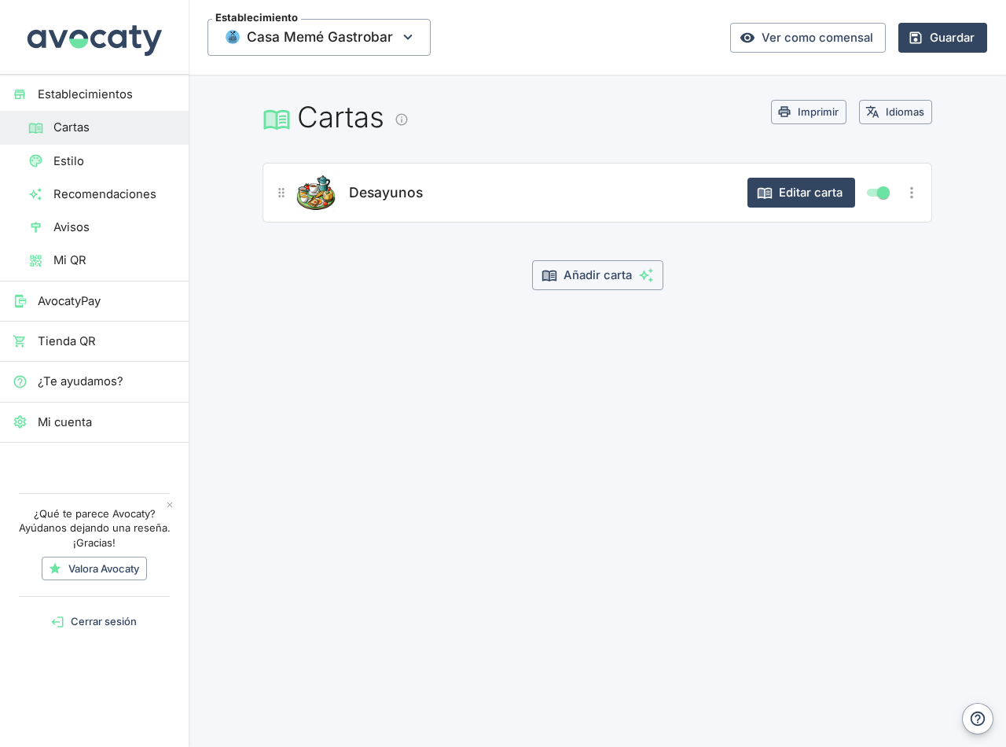
click at [948, 32] on button "Guardar" at bounding box center [943, 38] width 89 height 30
click at [825, 41] on link "Ver como comensal" at bounding box center [808, 38] width 156 height 30
click at [465, 371] on div "Establecimiento Casa Memé Gastrobar Ver como comensal Guardar Cartas Imprimir I…" at bounding box center [598, 373] width 818 height 747
